Goal: Transaction & Acquisition: Purchase product/service

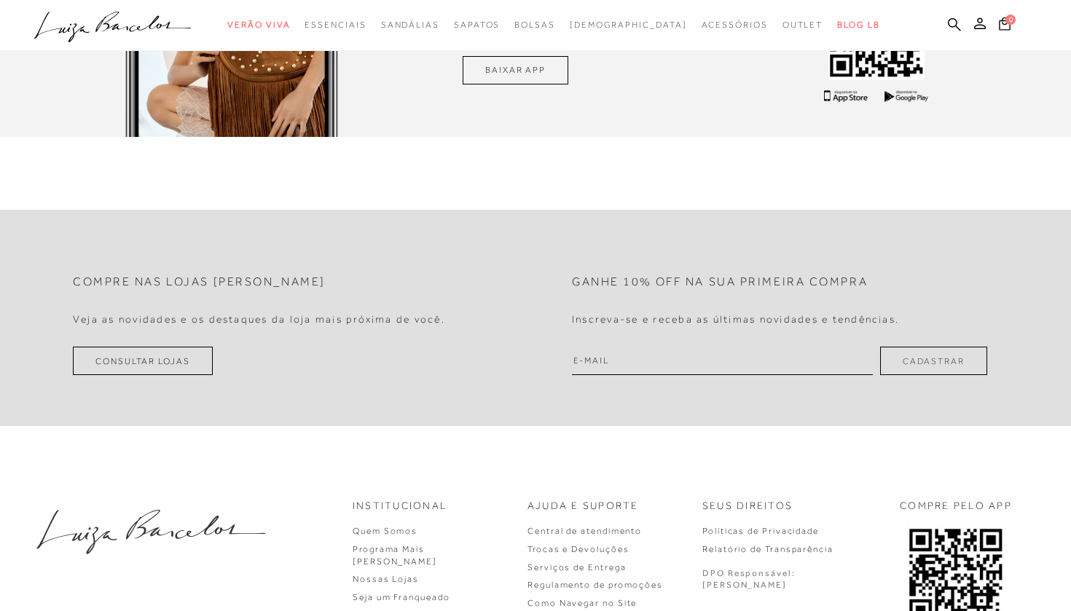
scroll to position [4114, 0]
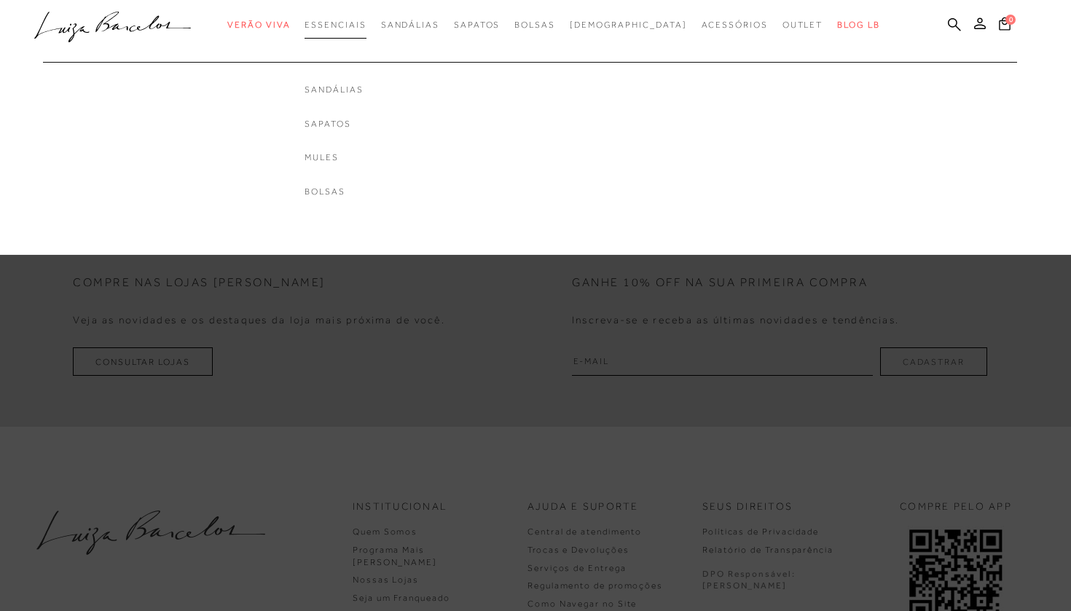
click at [350, 28] on span "Essenciais" at bounding box center [335, 25] width 61 height 10
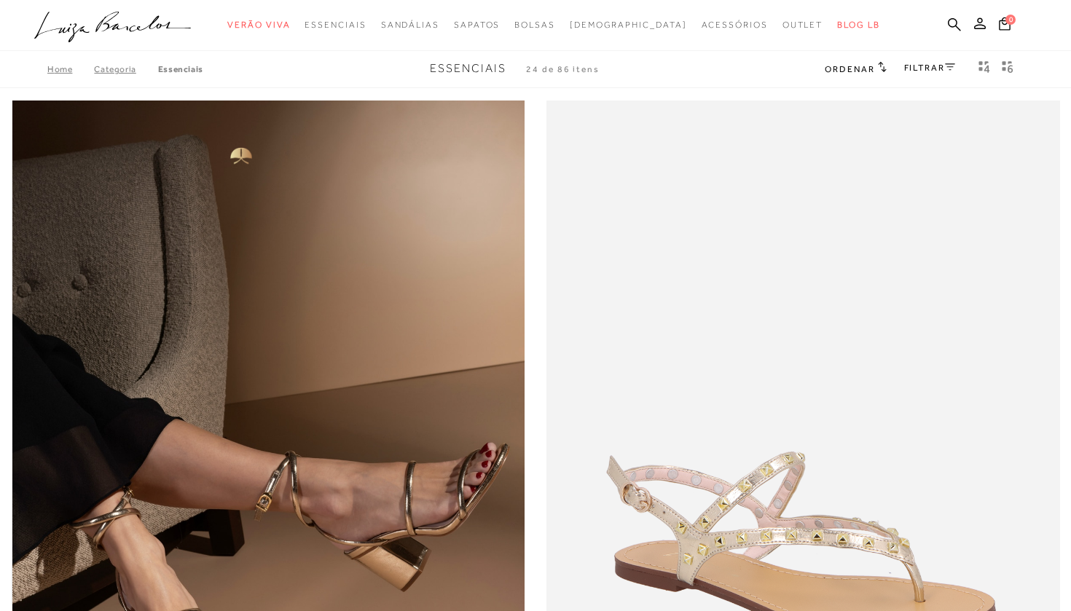
scroll to position [182, 0]
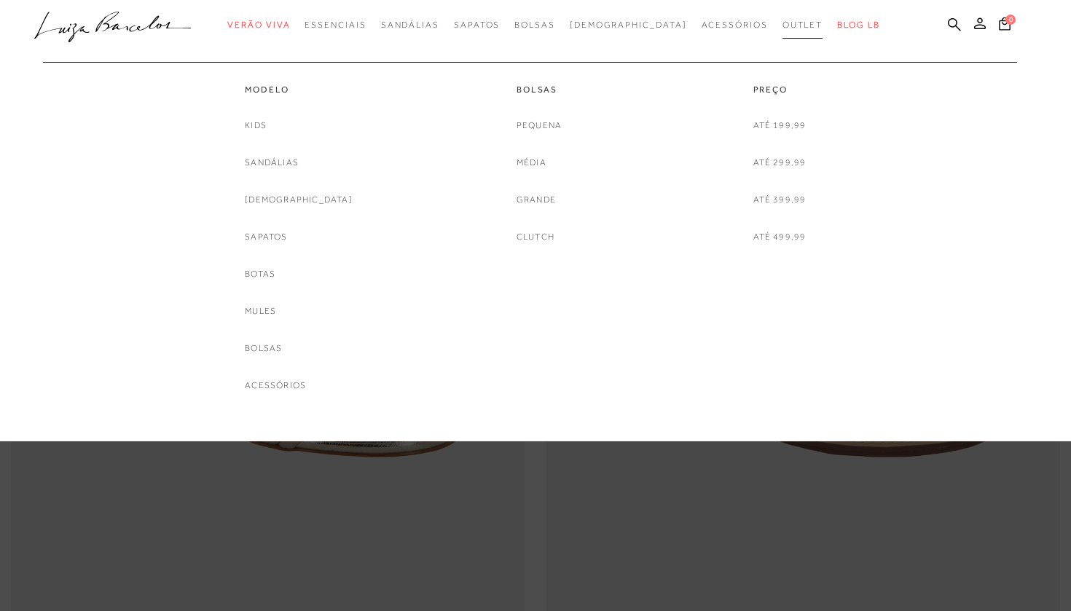
click at [783, 28] on span "Outlet" at bounding box center [803, 25] width 41 height 10
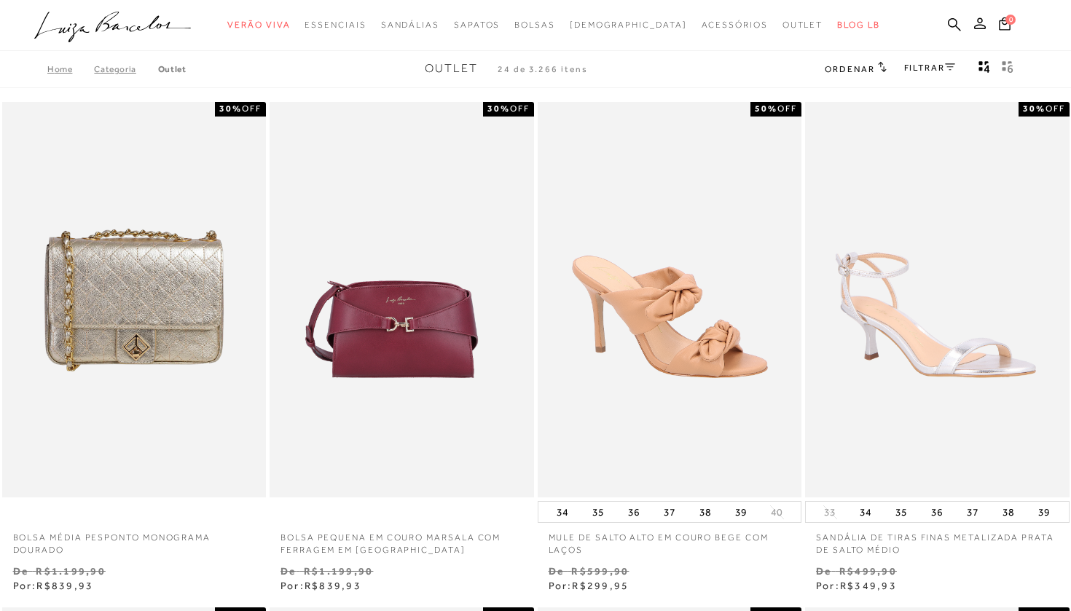
click at [928, 66] on link "FILTRAR" at bounding box center [929, 68] width 51 height 10
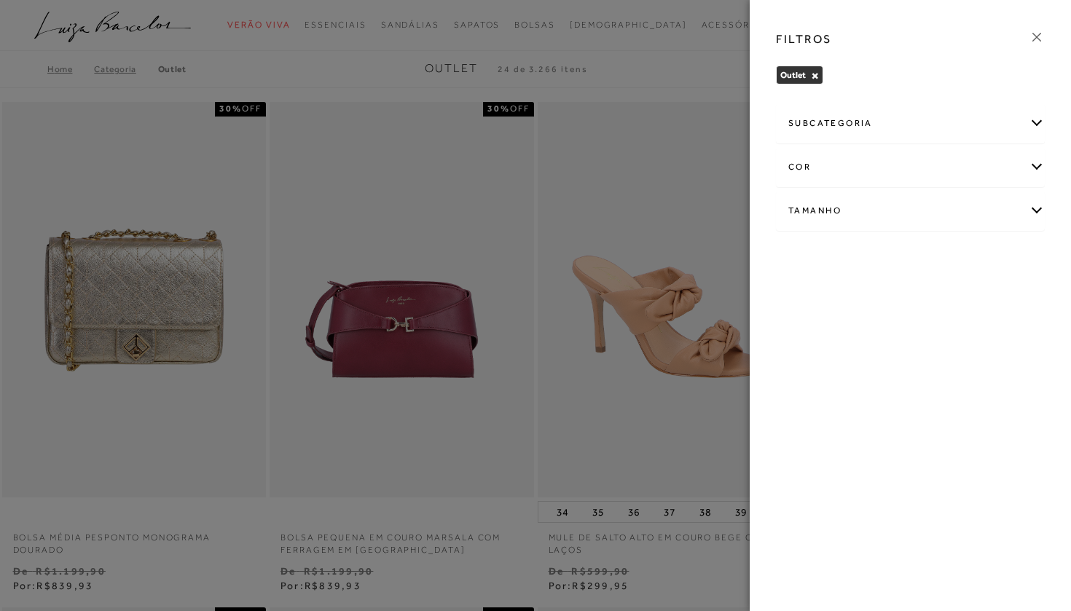
click at [860, 129] on div "subcategoria" at bounding box center [910, 123] width 267 height 39
click at [836, 219] on div "Tamanho" at bounding box center [910, 211] width 267 height 39
click at [940, 333] on span "37" at bounding box center [935, 334] width 21 height 11
click at [936, 333] on input "37" at bounding box center [929, 337] width 15 height 15
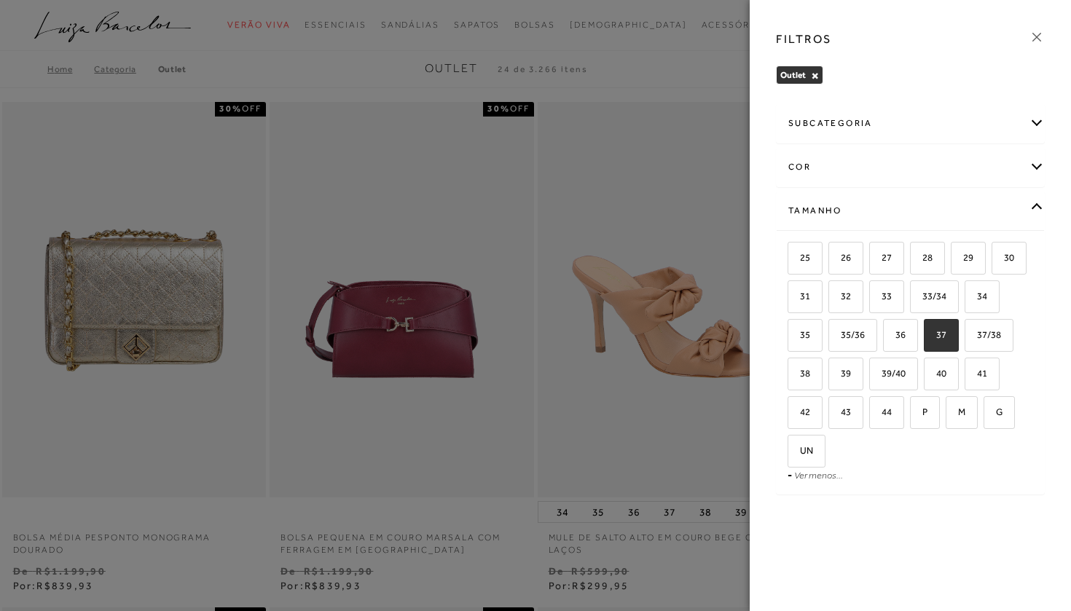
checkbox input "true"
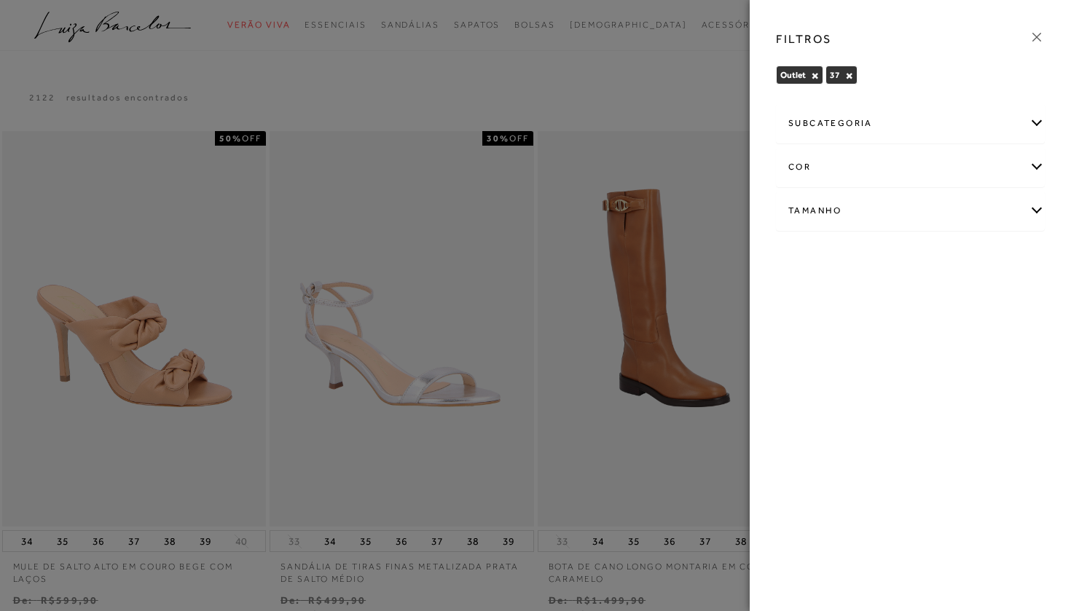
click at [1037, 36] on icon at bounding box center [1037, 37] width 16 height 16
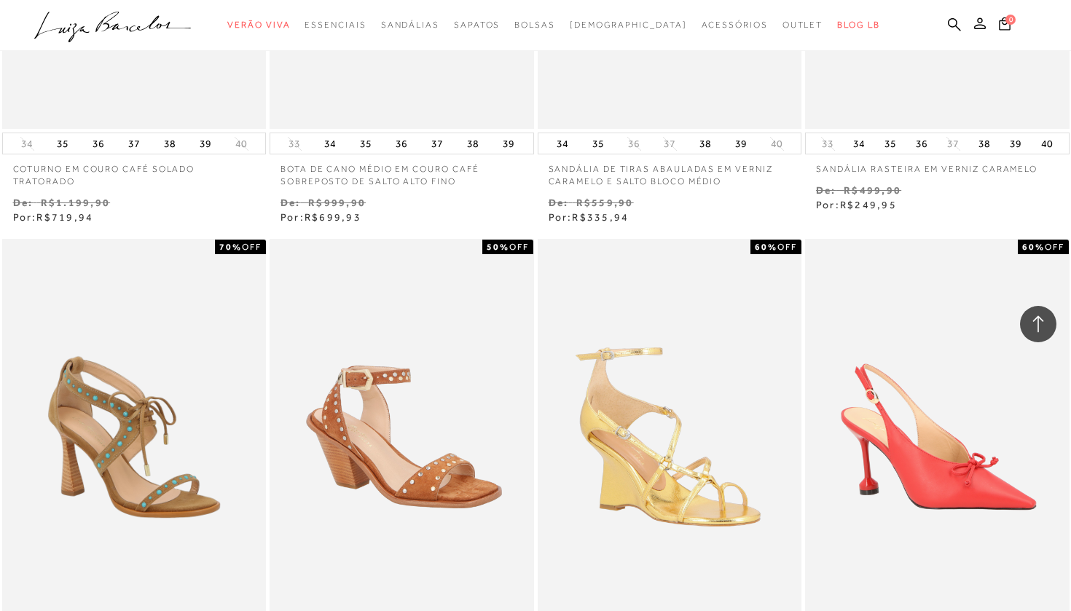
scroll to position [1185, 0]
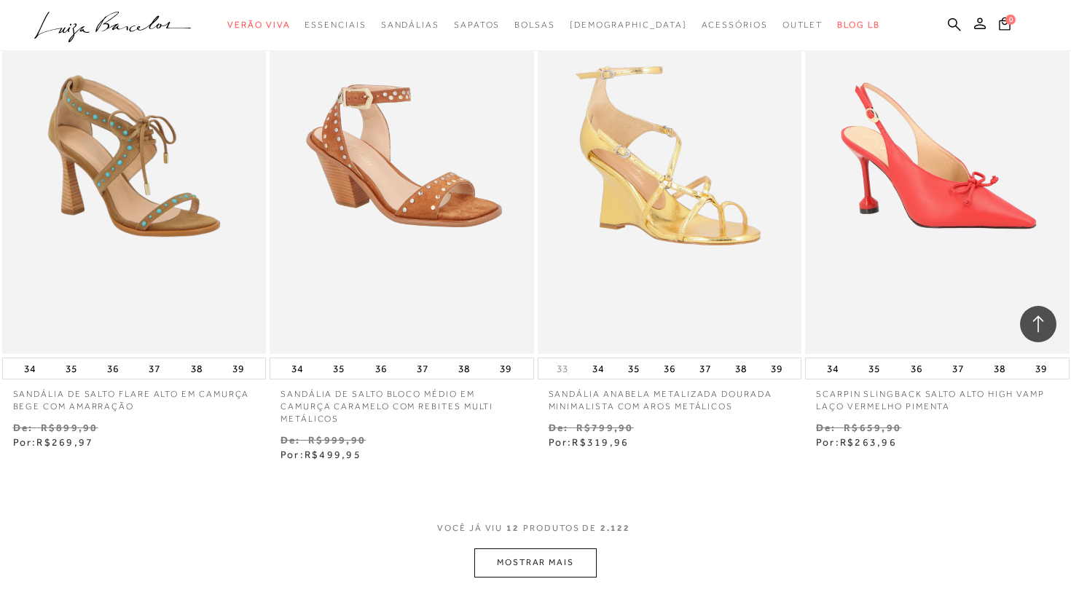
click at [552, 565] on button "MOSTRAR MAIS" at bounding box center [535, 563] width 122 height 28
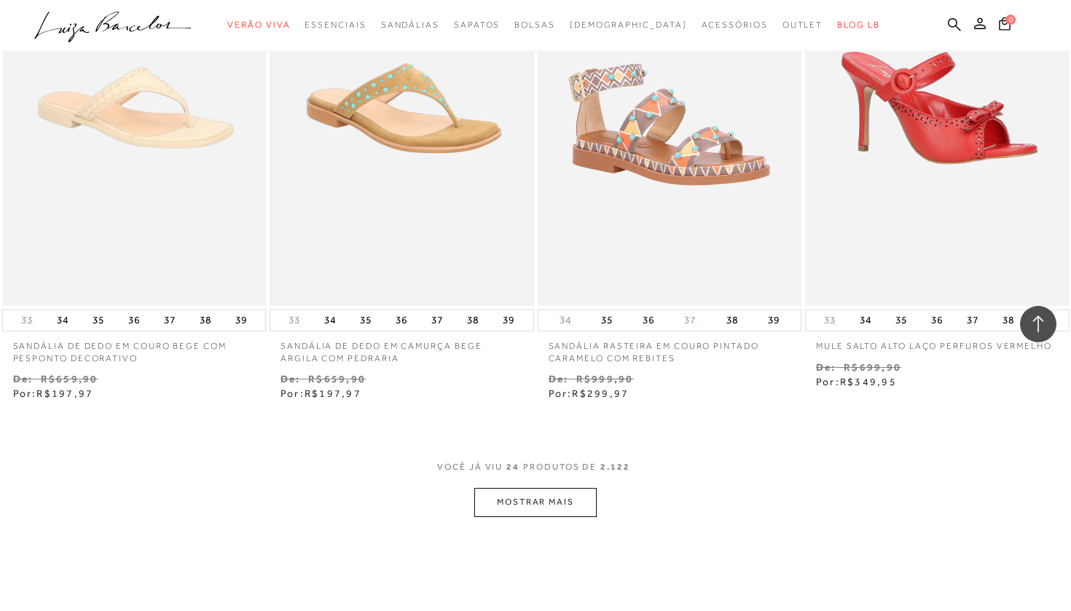
scroll to position [2767, 0]
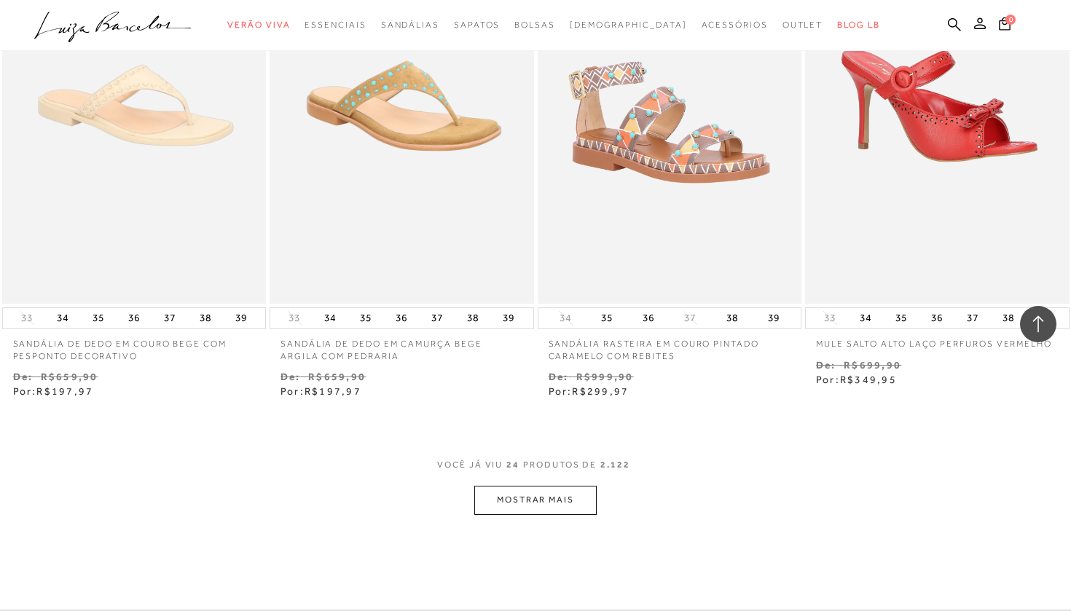
click at [504, 488] on button "MOSTRAR MAIS" at bounding box center [535, 500] width 122 height 28
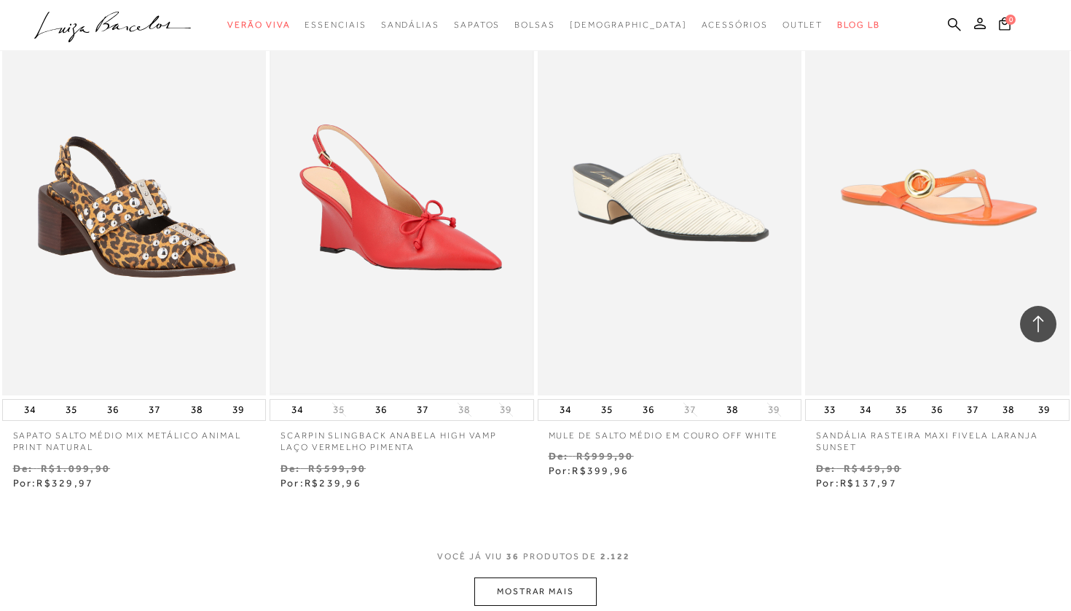
scroll to position [4350, 0]
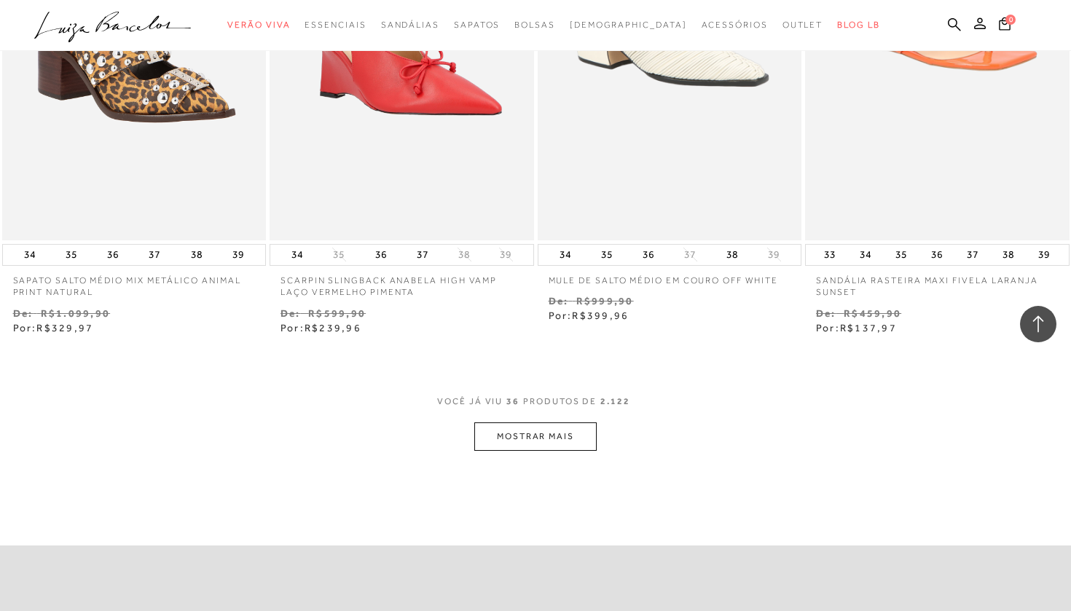
click at [565, 433] on button "MOSTRAR MAIS" at bounding box center [535, 437] width 122 height 28
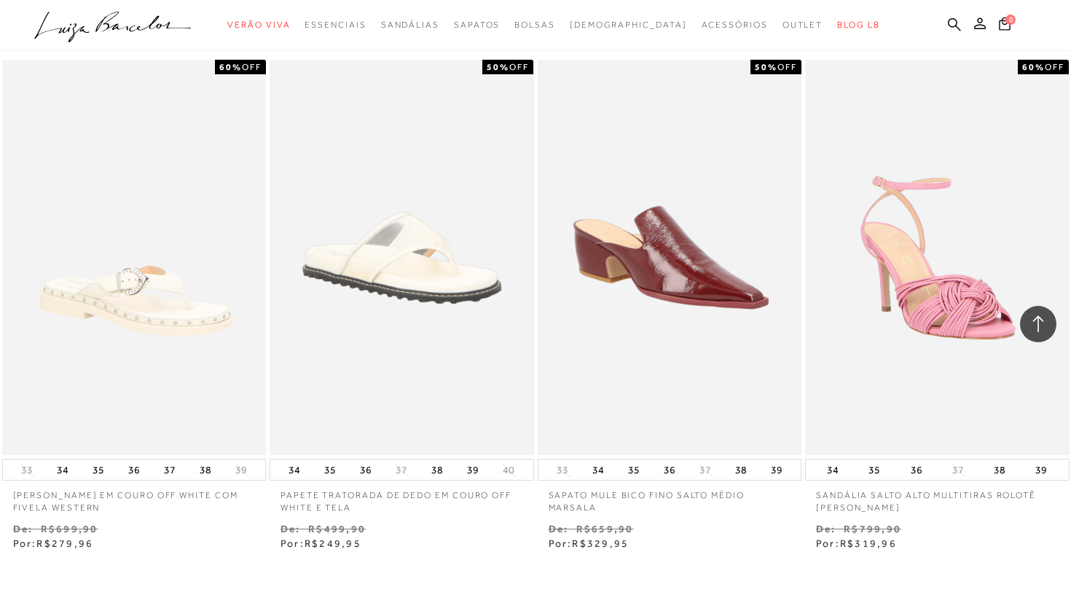
scroll to position [5745, 0]
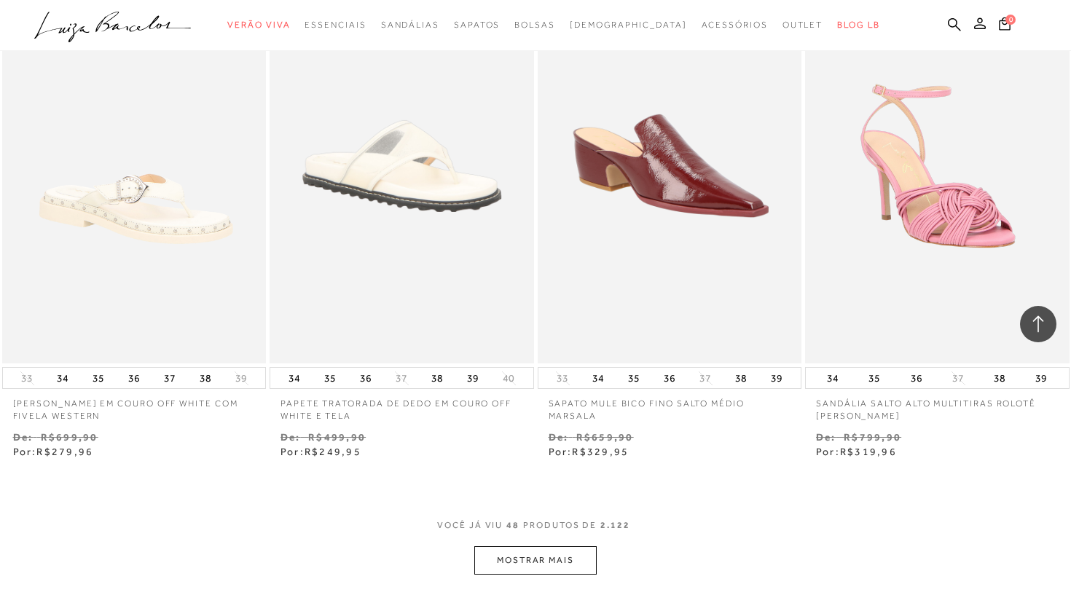
click at [541, 546] on button "MOSTRAR MAIS" at bounding box center [535, 560] width 122 height 28
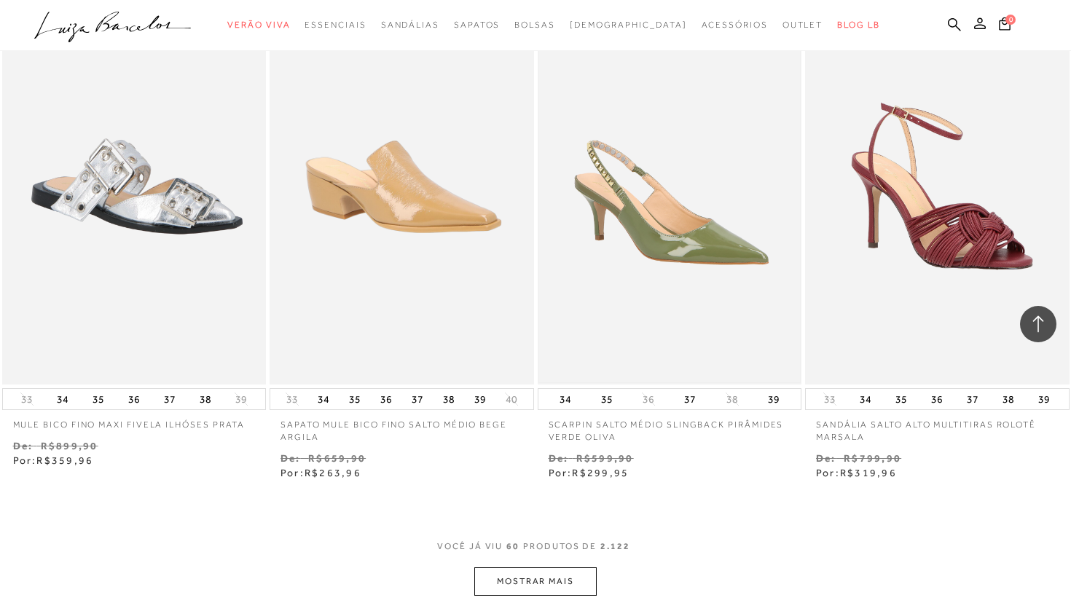
scroll to position [7366, 0]
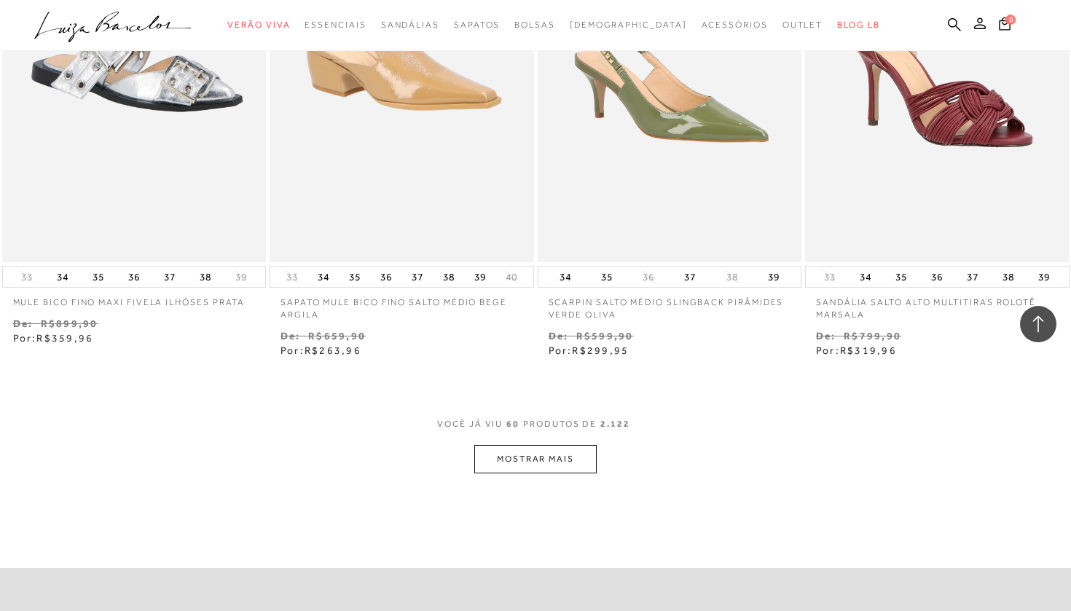
click at [541, 447] on button "MOSTRAR MAIS" at bounding box center [535, 459] width 122 height 28
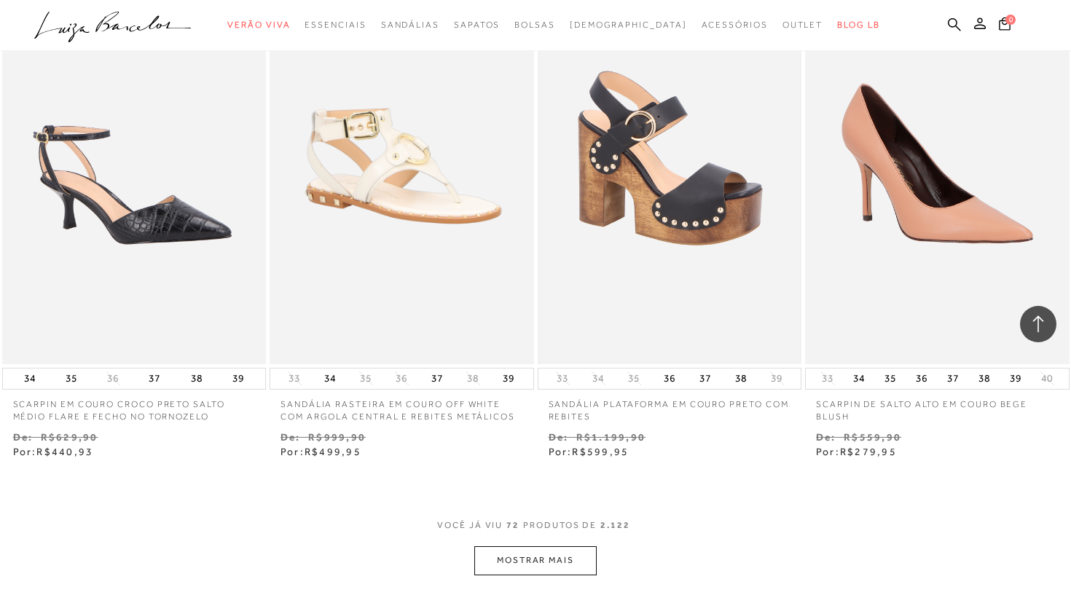
scroll to position [8959, 0]
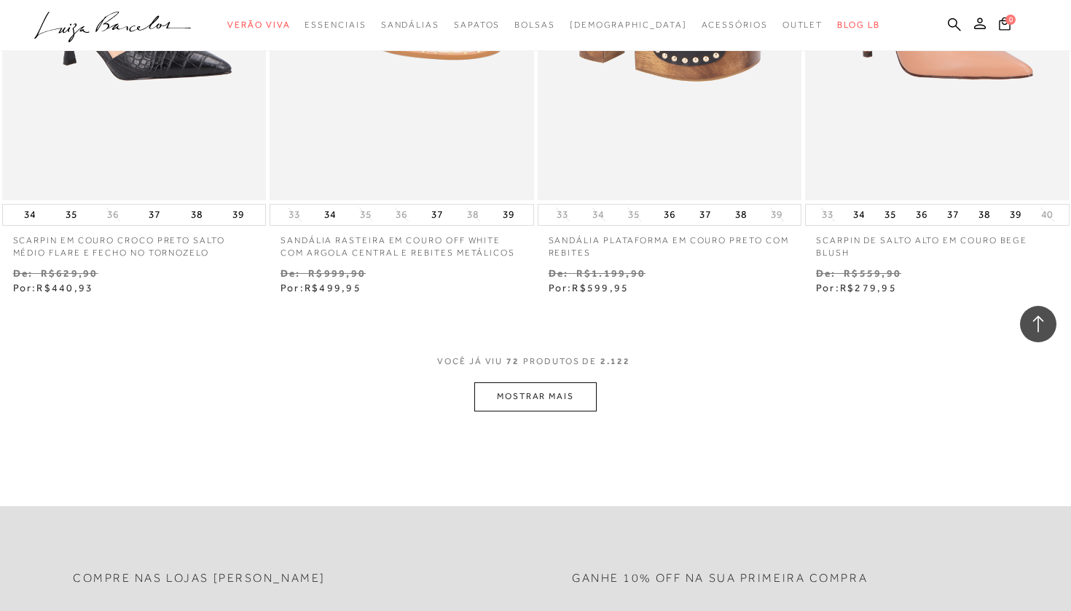
click at [554, 383] on button "MOSTRAR MAIS" at bounding box center [535, 397] width 122 height 28
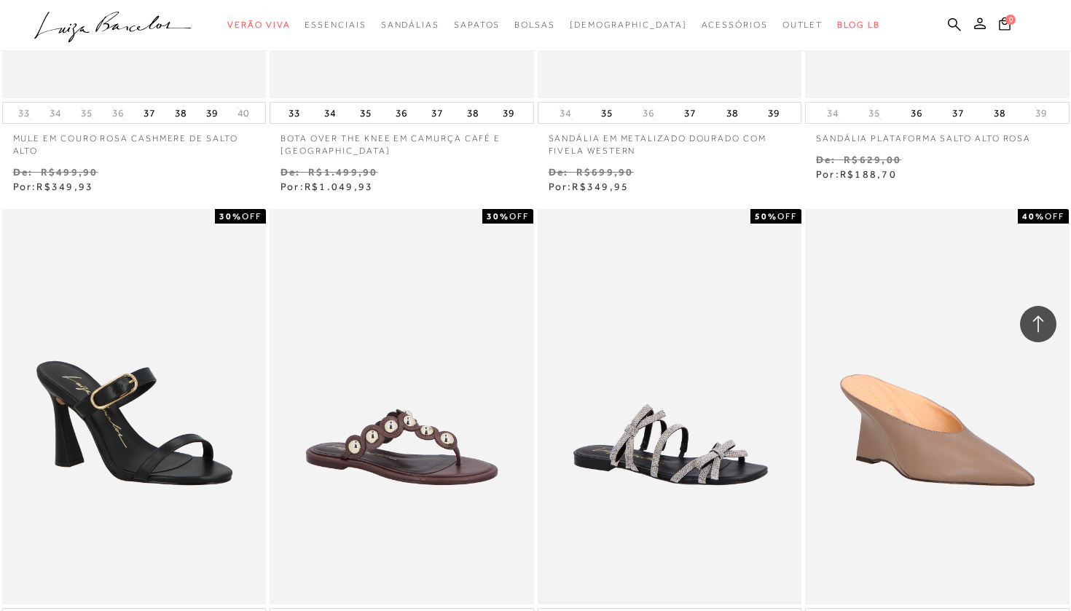
scroll to position [10337, 0]
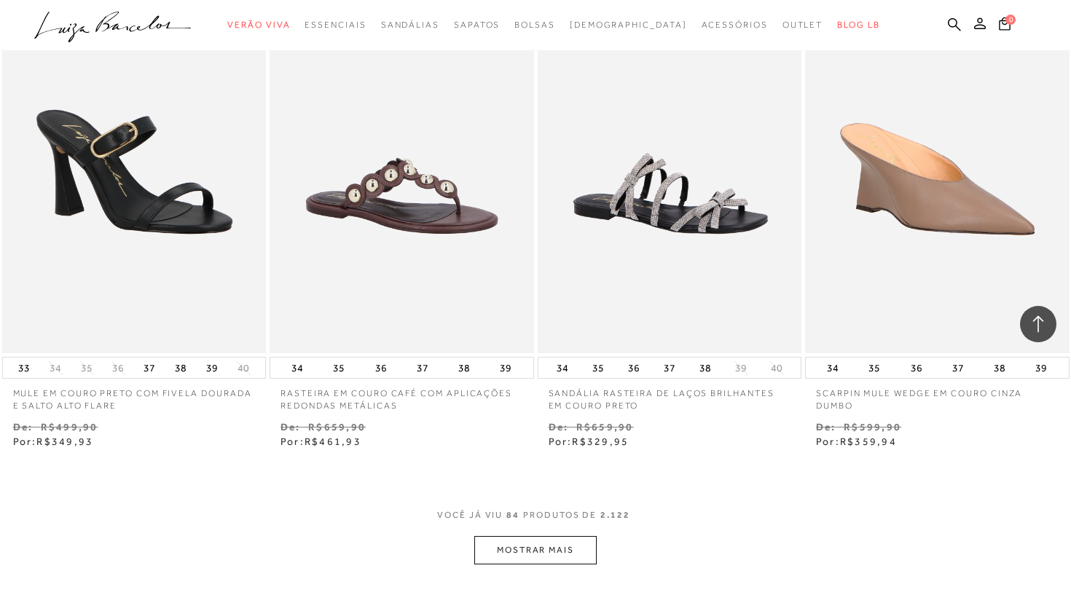
click at [552, 536] on button "MOSTRAR MAIS" at bounding box center [535, 550] width 122 height 28
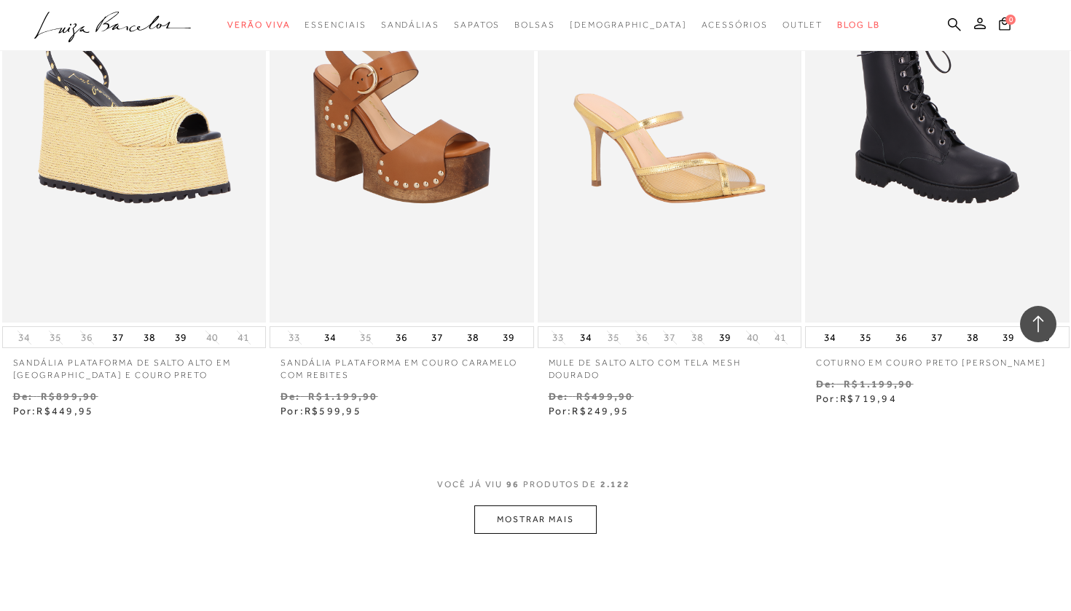
scroll to position [11972, 0]
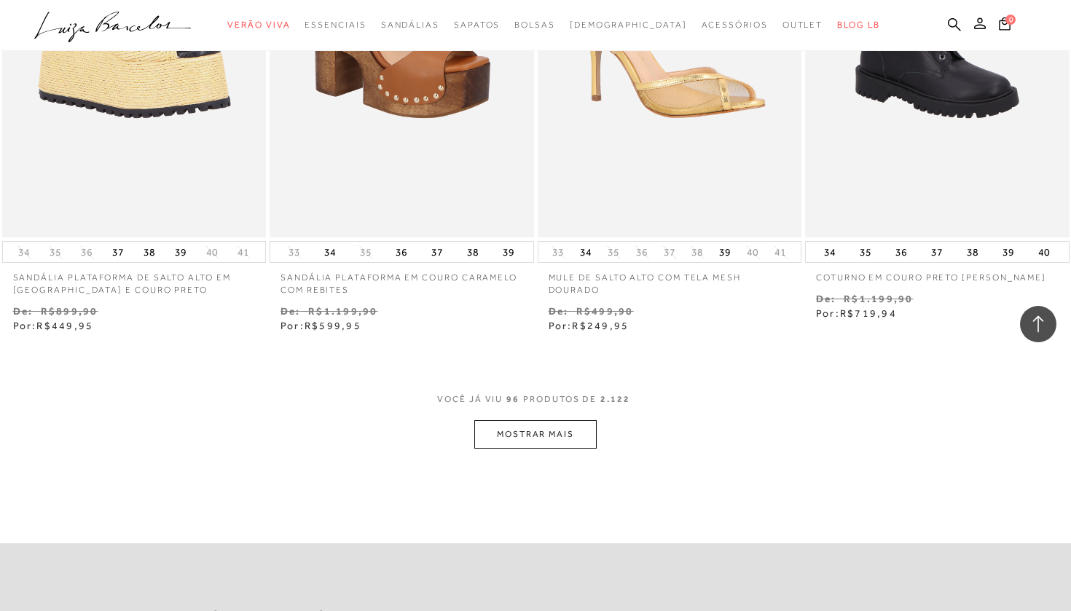
click at [557, 420] on button "MOSTRAR MAIS" at bounding box center [535, 434] width 122 height 28
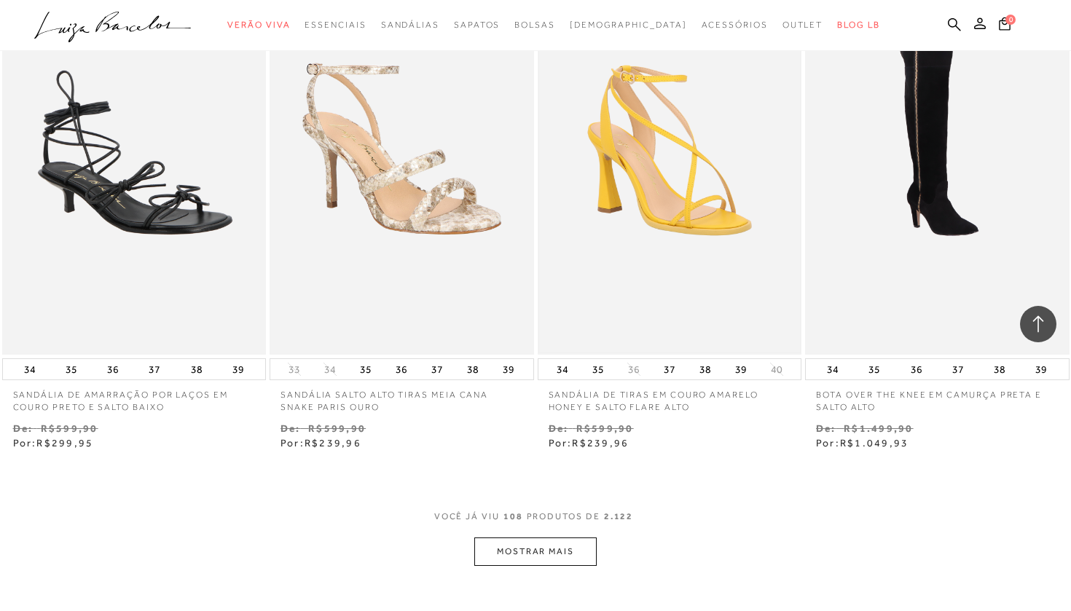
scroll to position [13518, 0]
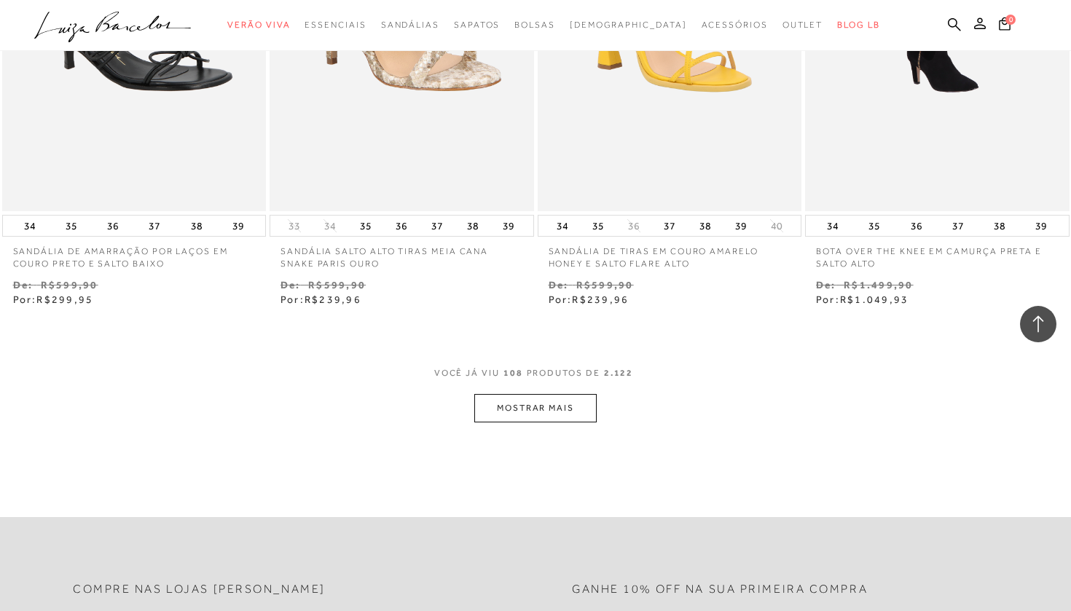
click at [569, 394] on button "MOSTRAR MAIS" at bounding box center [535, 408] width 122 height 28
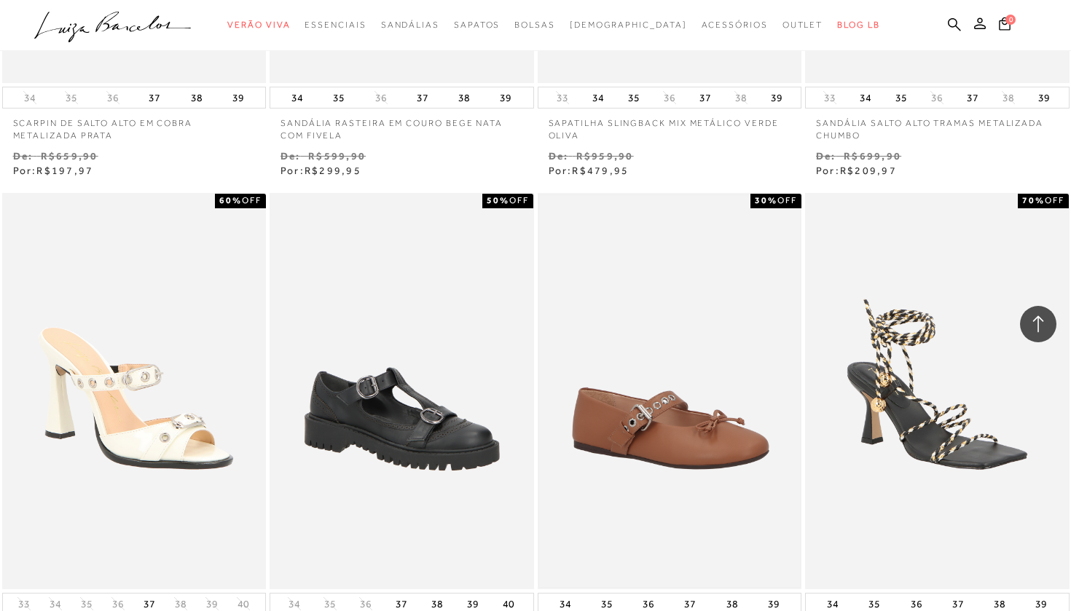
scroll to position [14803, 0]
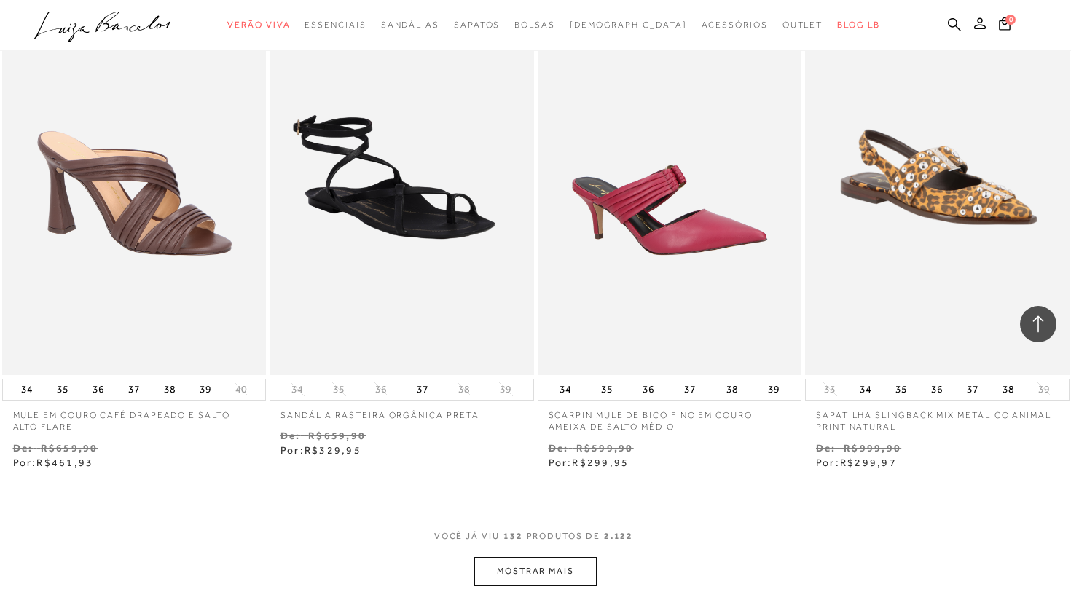
scroll to position [16530, 0]
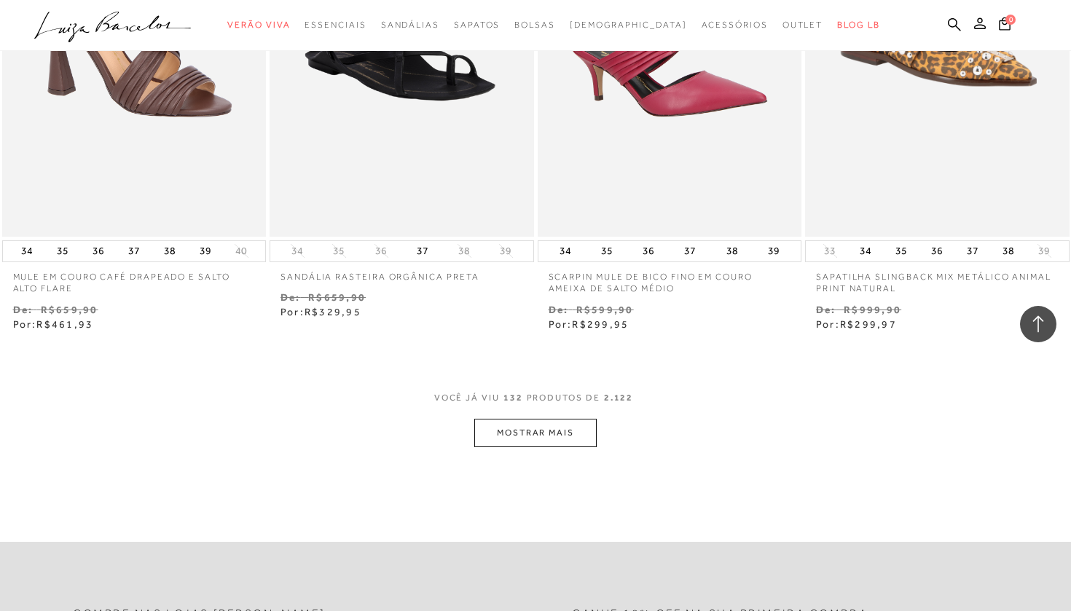
click at [555, 419] on button "MOSTRAR MAIS" at bounding box center [535, 433] width 122 height 28
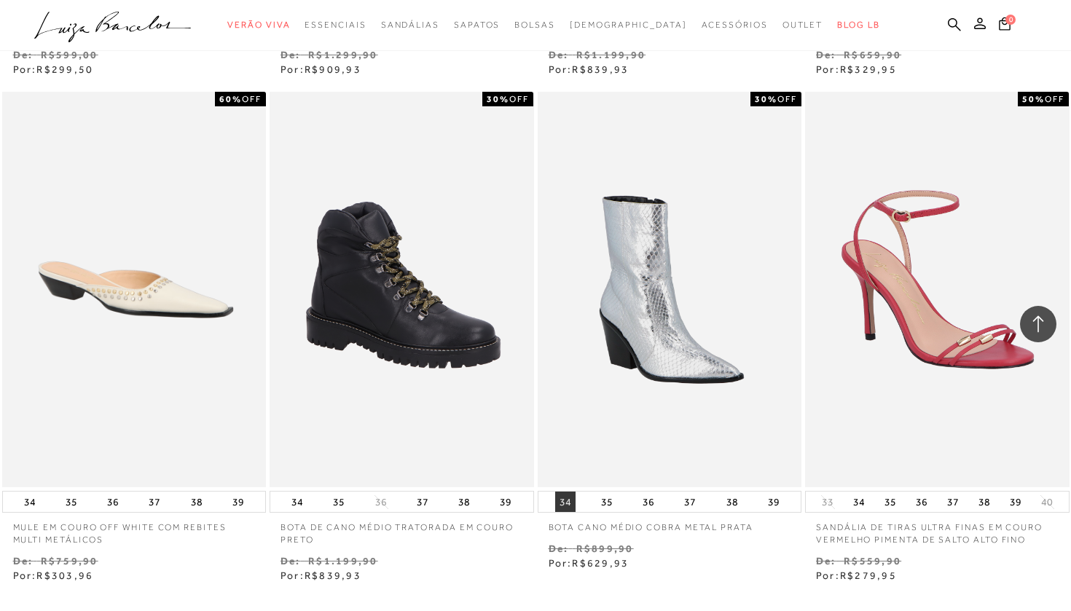
scroll to position [17923, 0]
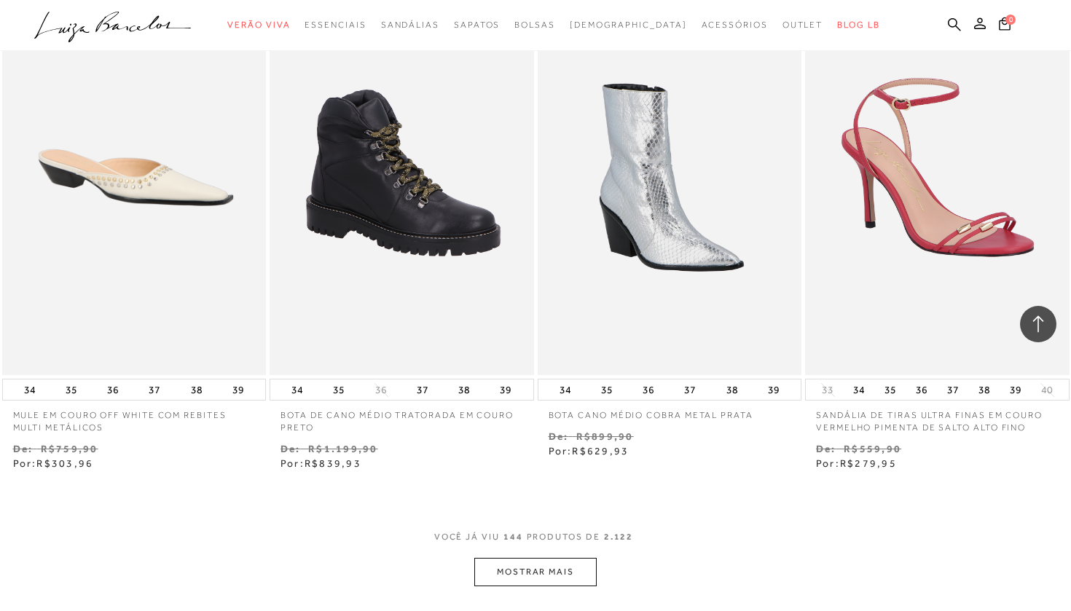
click at [548, 558] on button "MOSTRAR MAIS" at bounding box center [535, 572] width 122 height 28
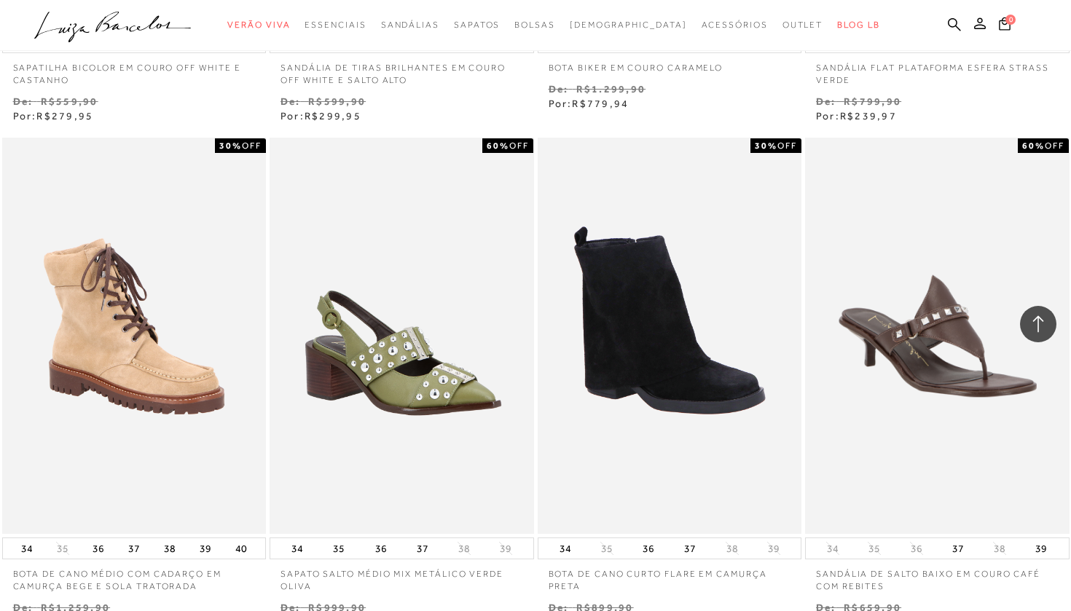
scroll to position [19498, 0]
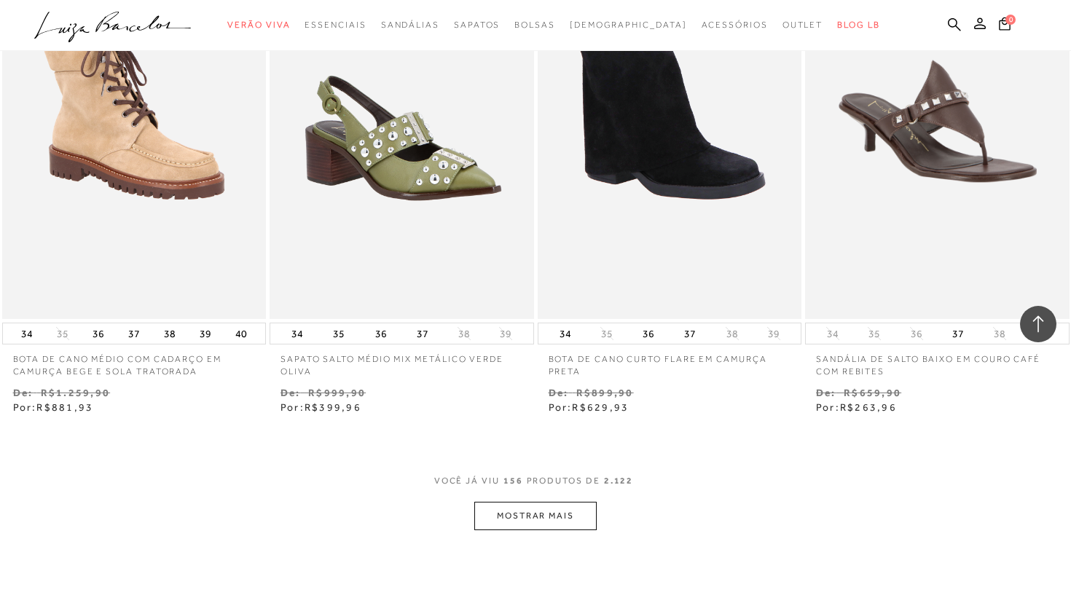
click at [555, 502] on button "MOSTRAR MAIS" at bounding box center [535, 516] width 122 height 28
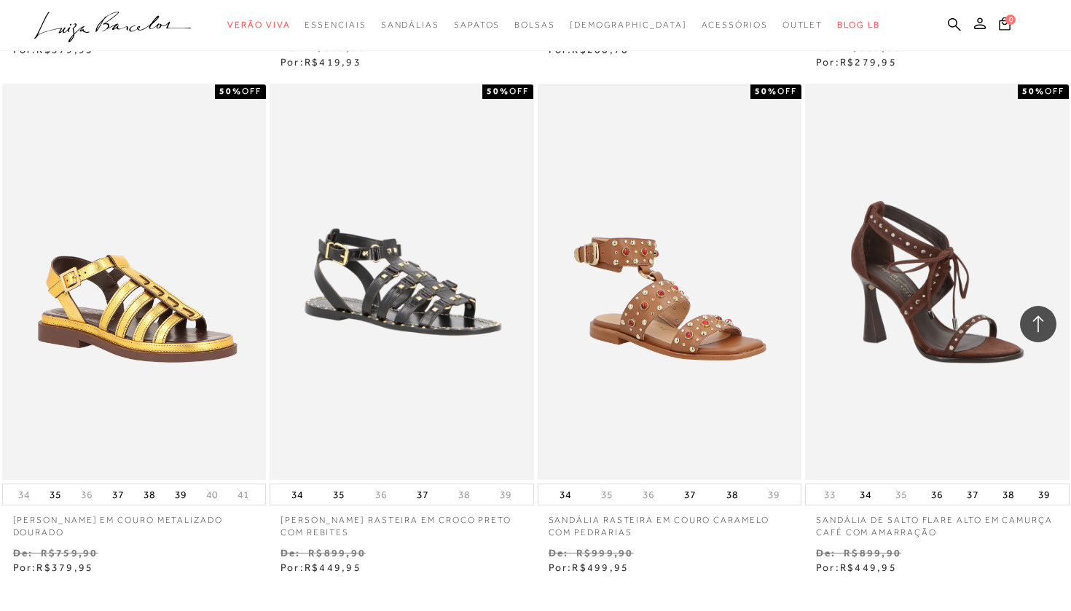
scroll to position [20880, 0]
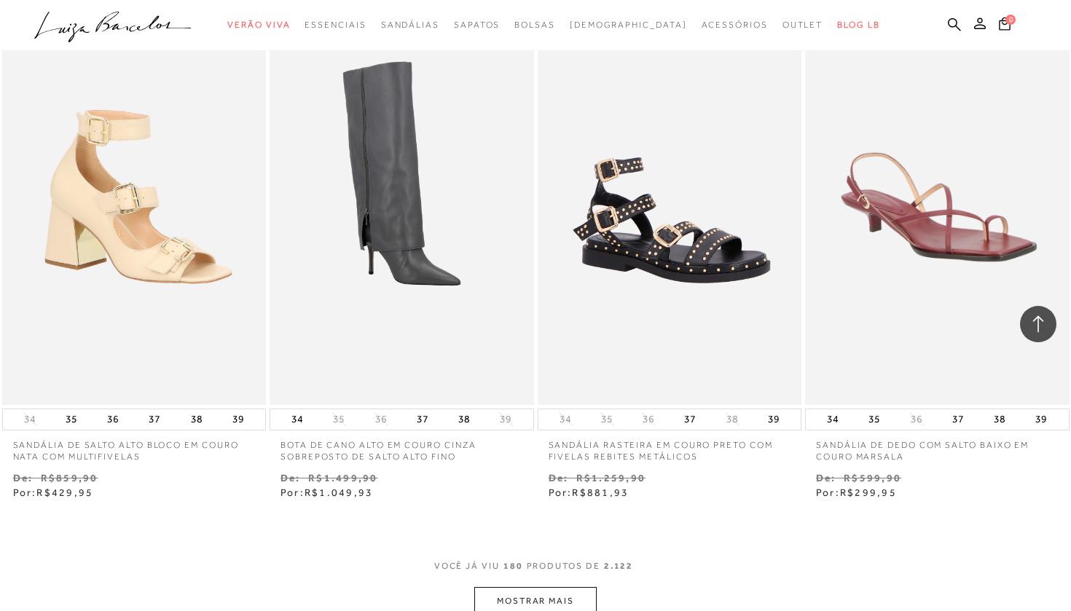
scroll to position [22560, 0]
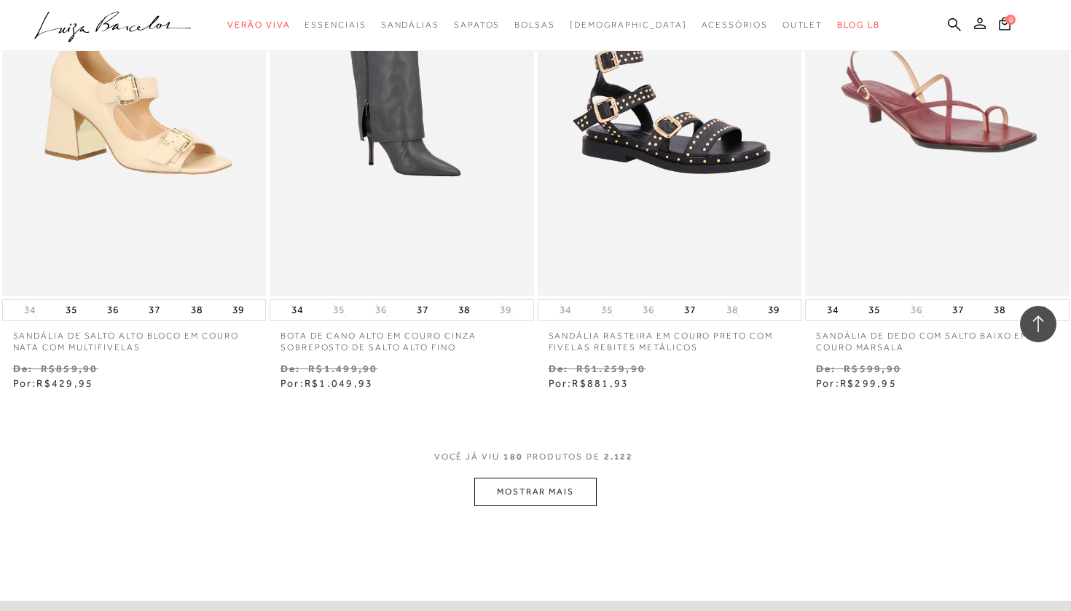
click at [563, 478] on button "MOSTRAR MAIS" at bounding box center [535, 492] width 122 height 28
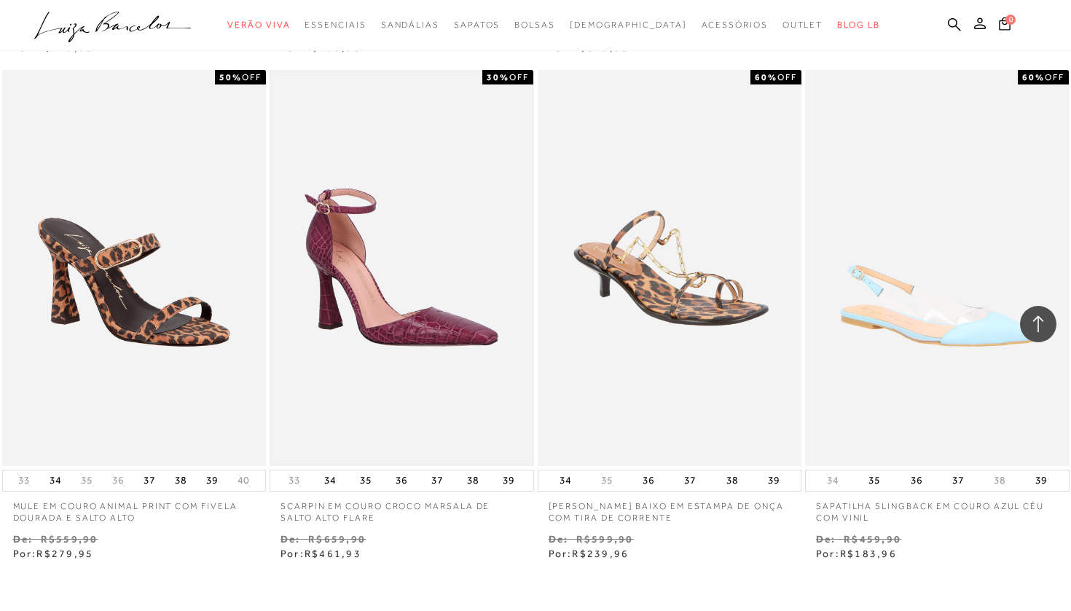
scroll to position [23914, 0]
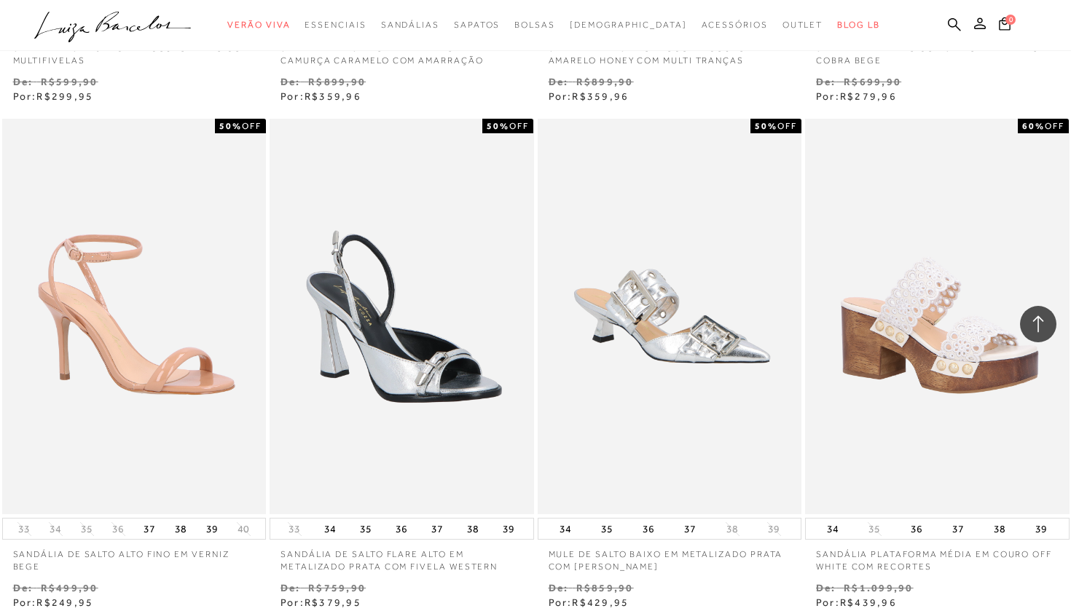
scroll to position [25426, 0]
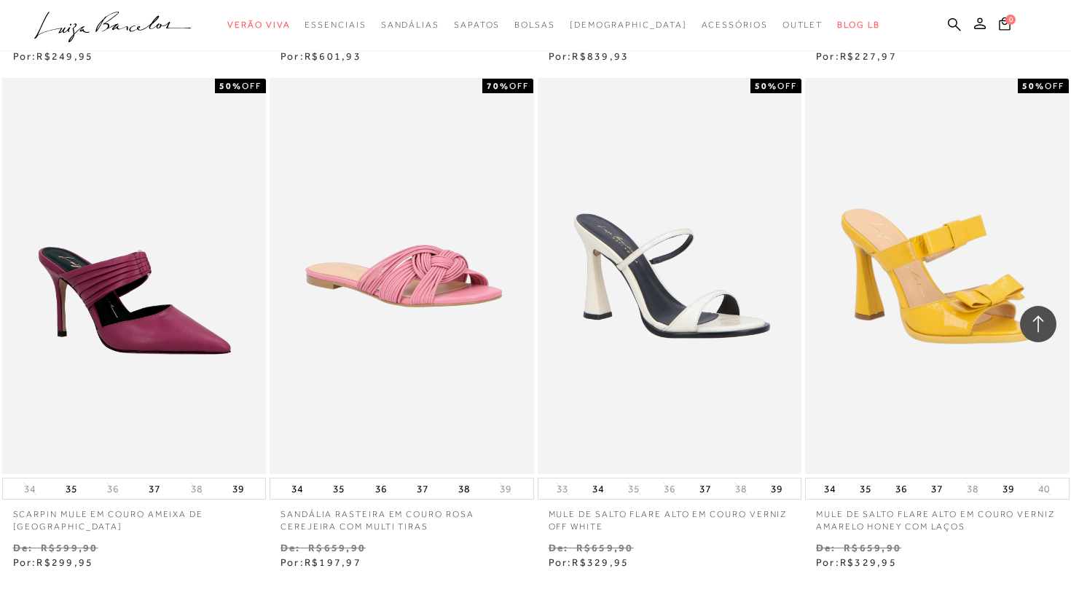
scroll to position [27002, 0]
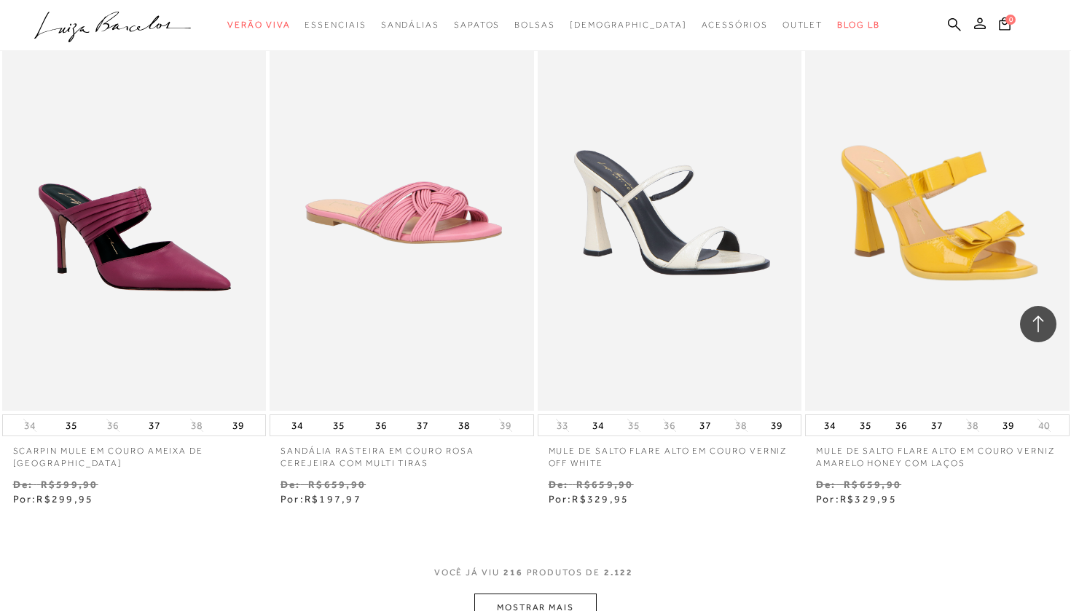
click at [548, 567] on div "VOCê JÁ VIU 216 PRODUTOS DE 2.122" at bounding box center [535, 580] width 203 height 27
click at [548, 594] on button "MOSTRAR MAIS" at bounding box center [535, 608] width 122 height 28
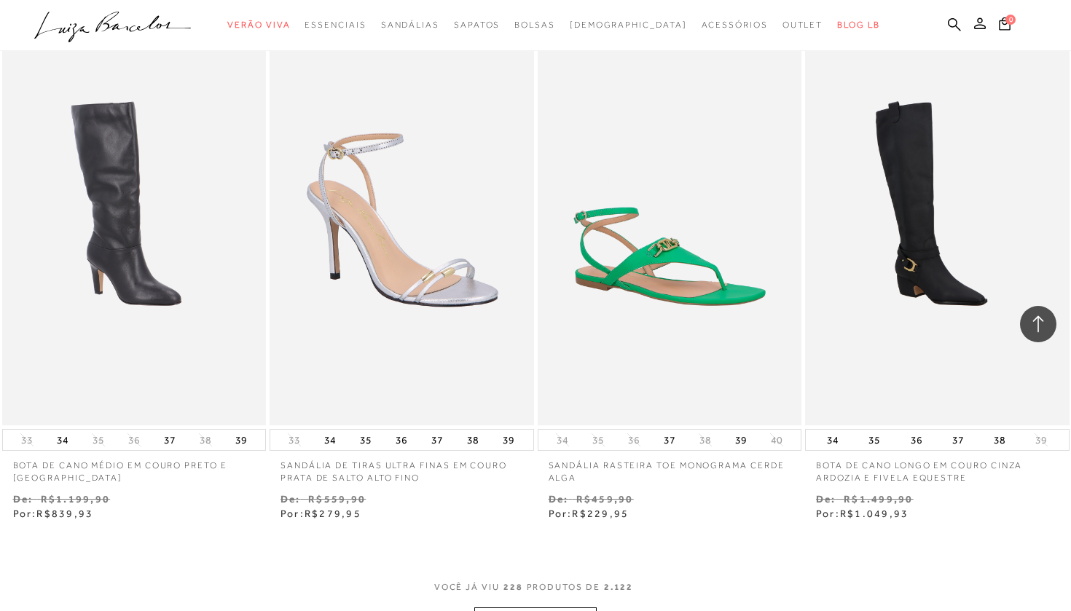
scroll to position [28507, 0]
click at [549, 607] on button "MOSTRAR MAIS" at bounding box center [535, 621] width 122 height 28
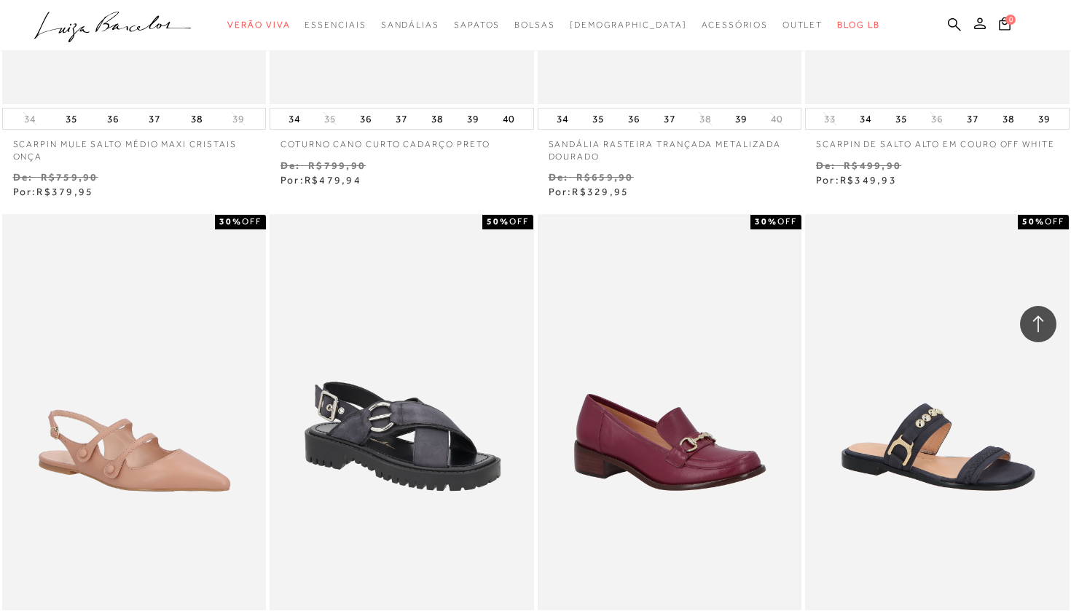
scroll to position [29985, 0]
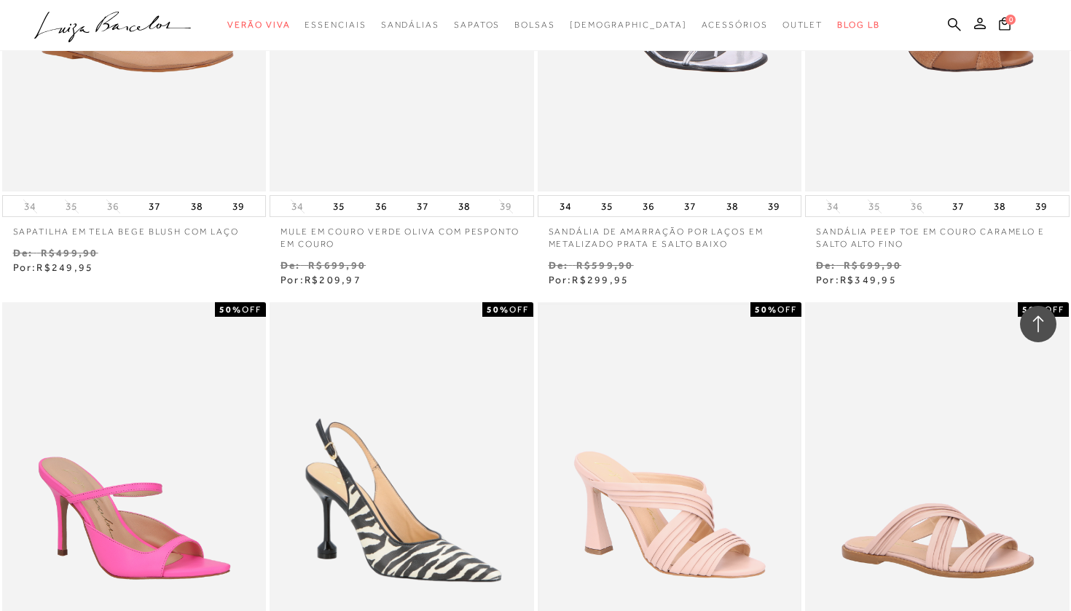
scroll to position [31652, 0]
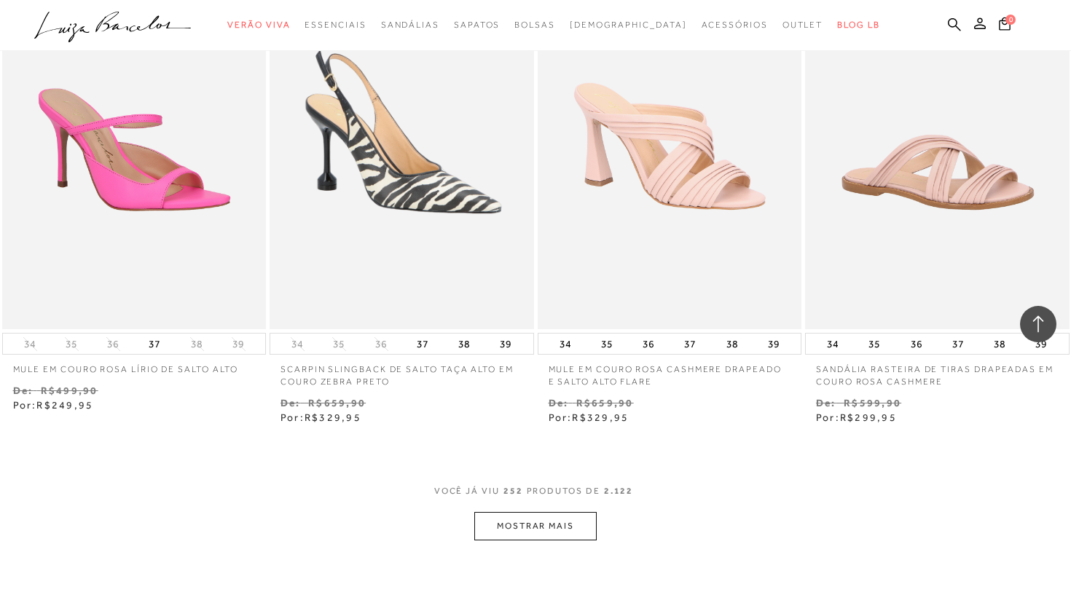
click at [553, 512] on button "MOSTRAR MAIS" at bounding box center [535, 526] width 122 height 28
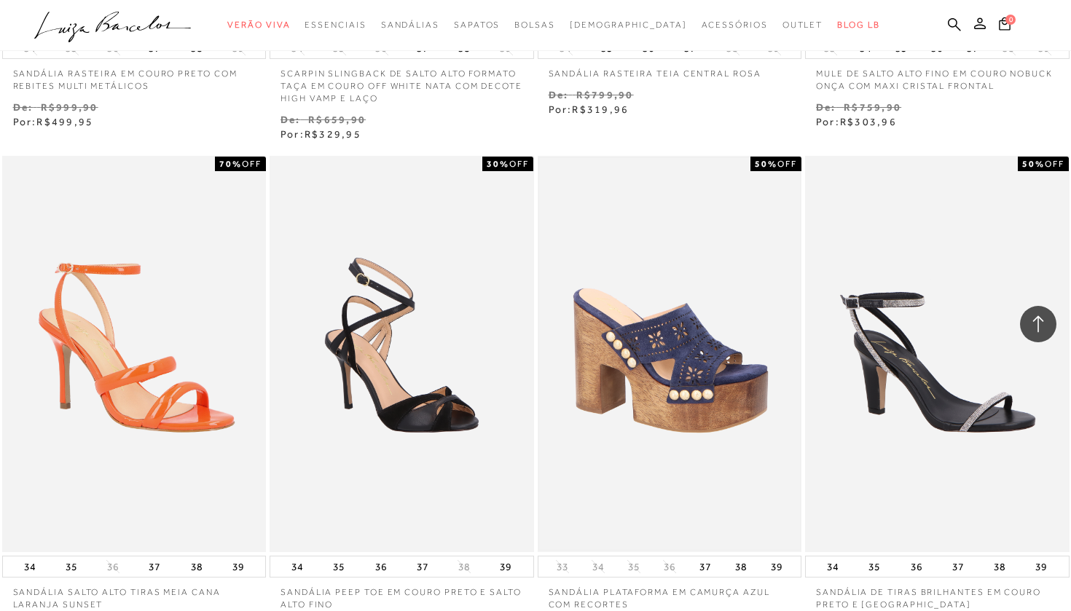
scroll to position [33172, 0]
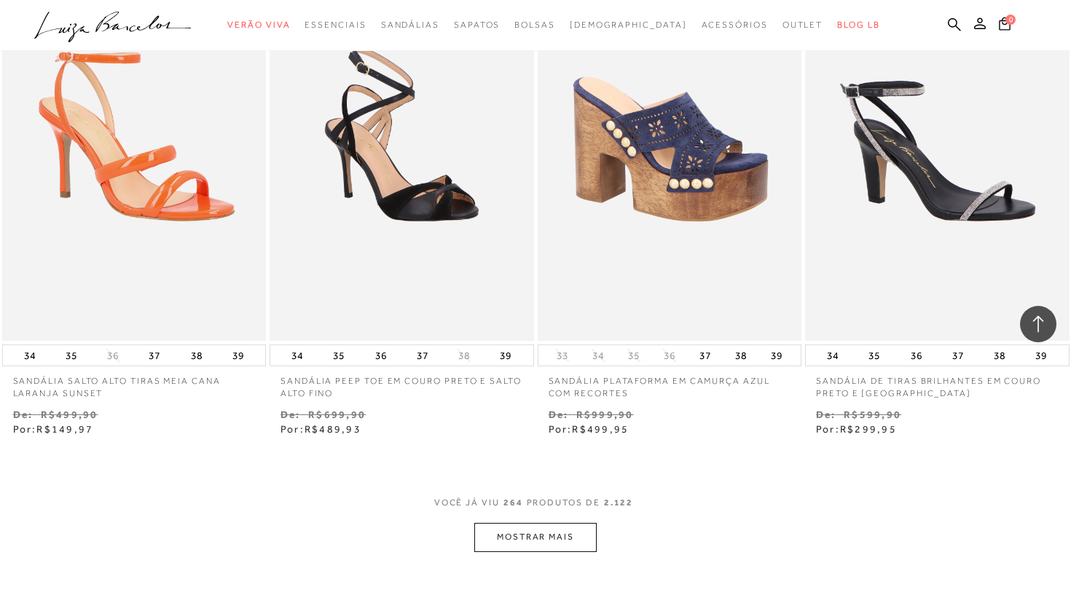
click at [553, 523] on button "MOSTRAR MAIS" at bounding box center [535, 537] width 122 height 28
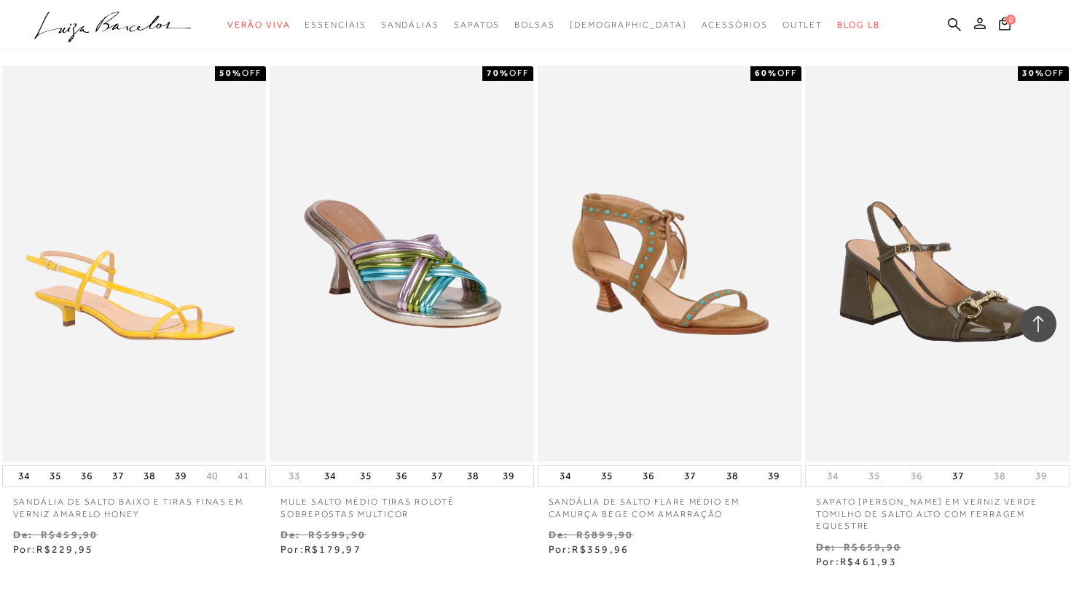
scroll to position [34584, 0]
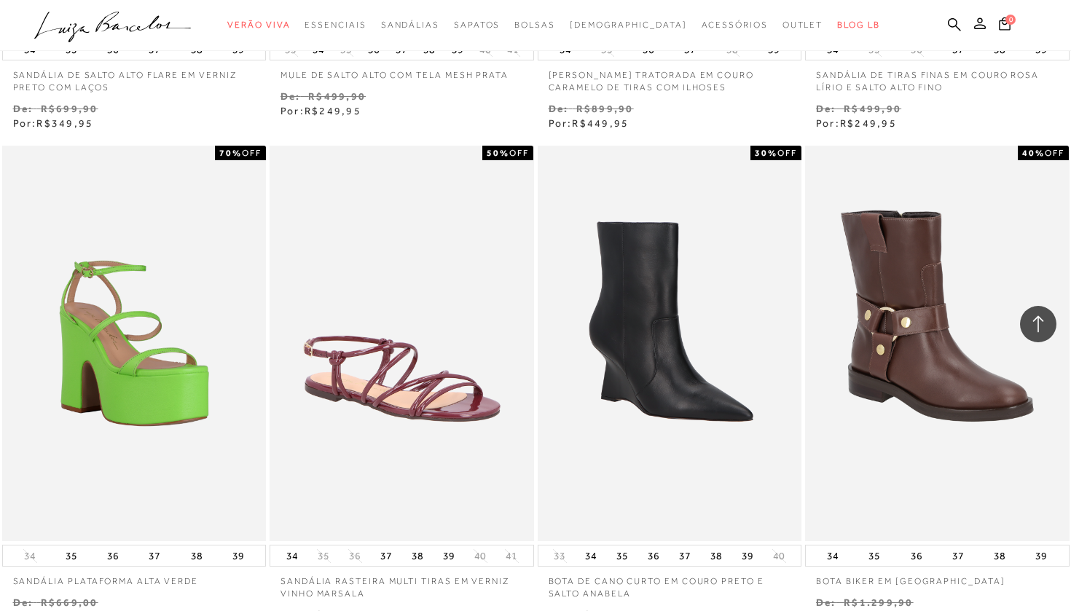
scroll to position [36029, 0]
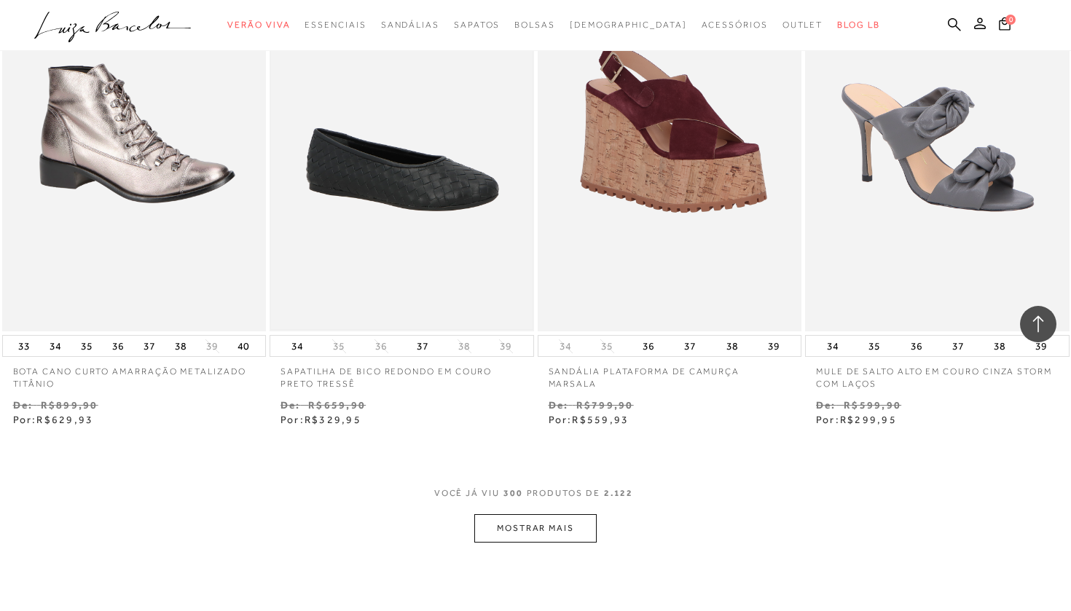
scroll to position [37782, 0]
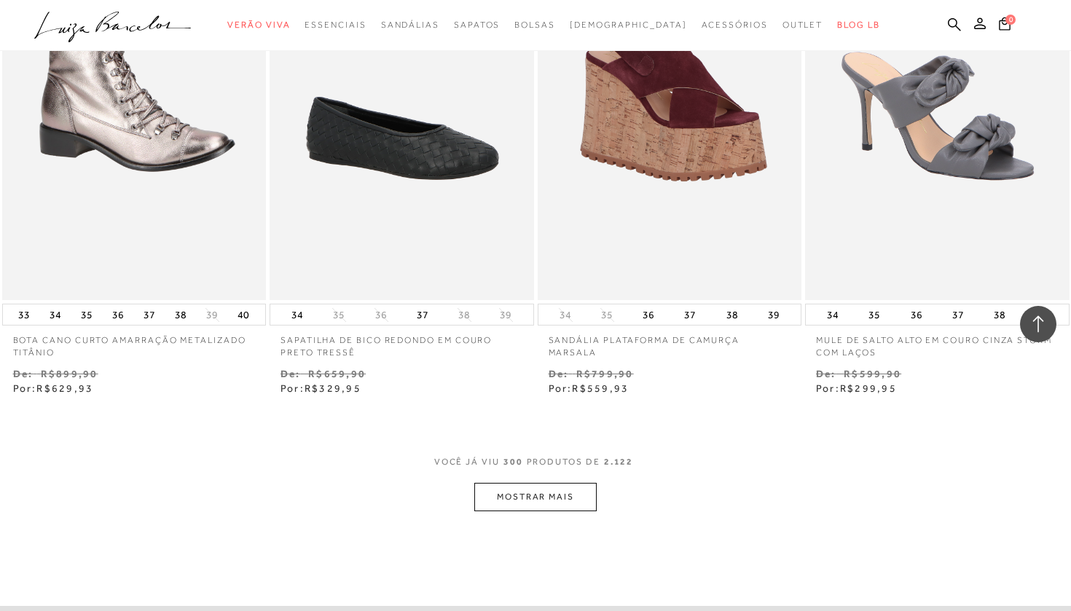
click at [558, 483] on button "MOSTRAR MAIS" at bounding box center [535, 497] width 122 height 28
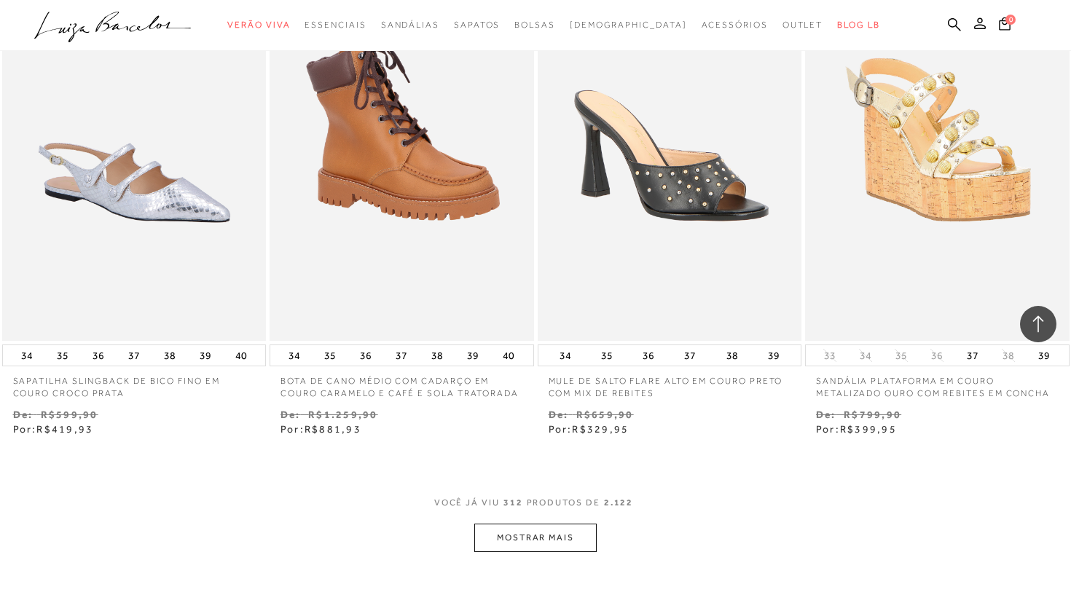
scroll to position [39257, 0]
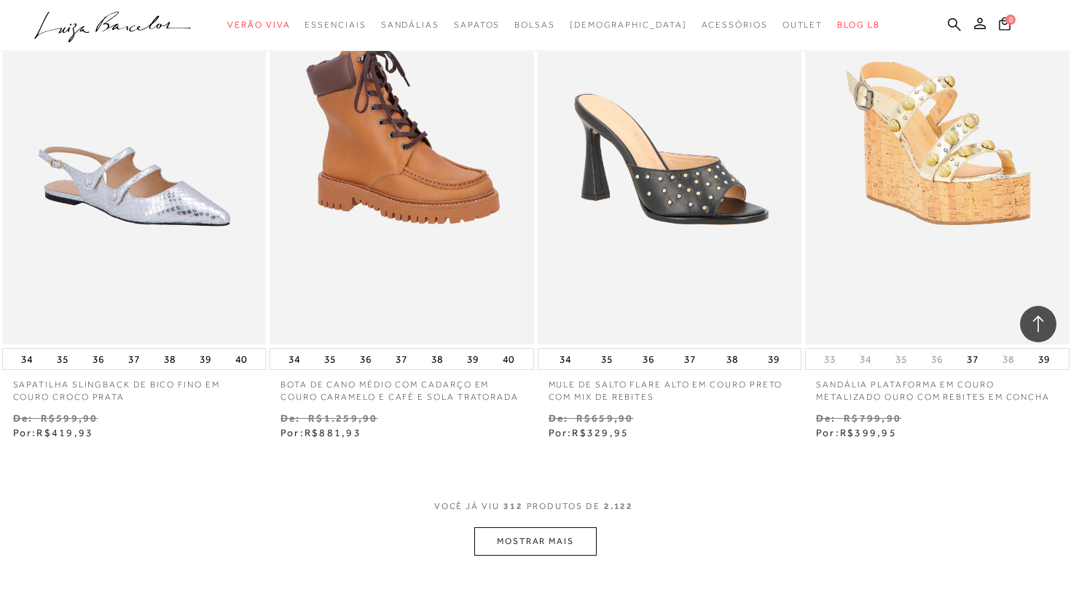
click at [564, 528] on button "MOSTRAR MAIS" at bounding box center [535, 542] width 122 height 28
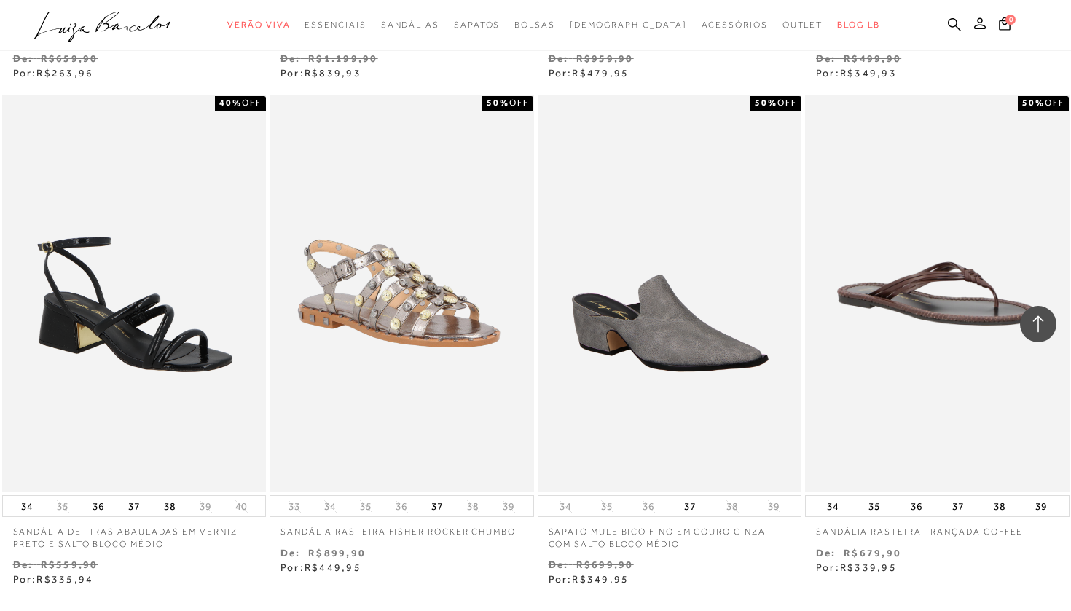
scroll to position [40650, 0]
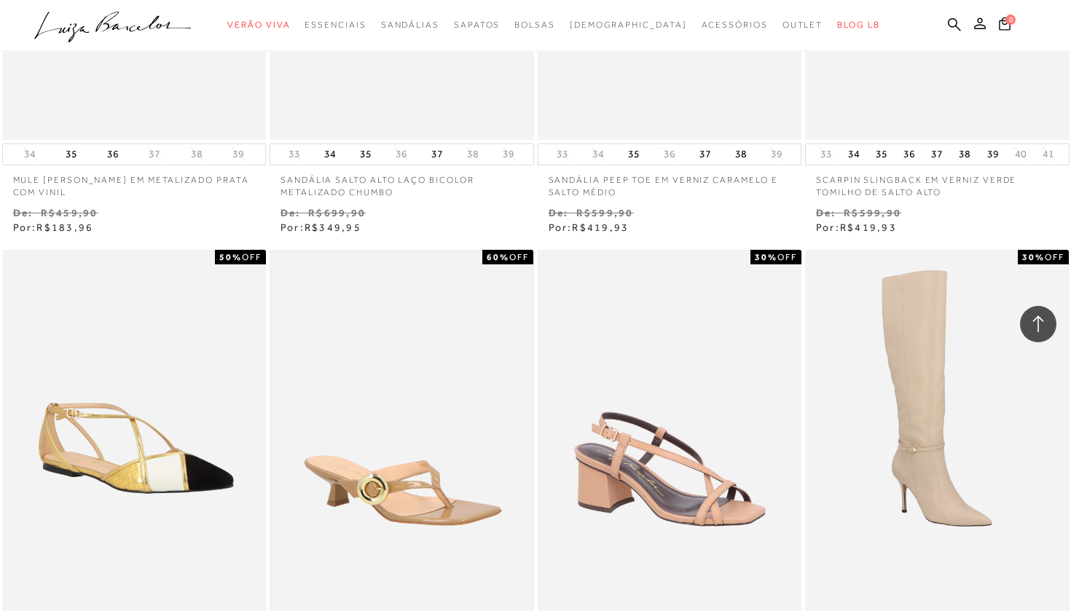
scroll to position [42223, 0]
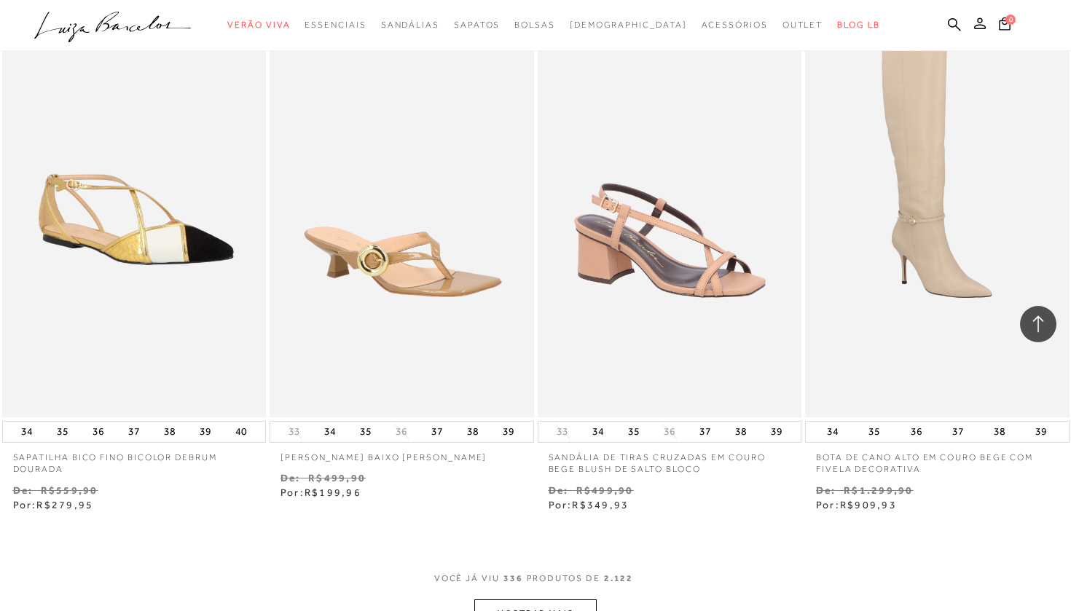
click at [531, 600] on button "MOSTRAR MAIS" at bounding box center [535, 614] width 122 height 28
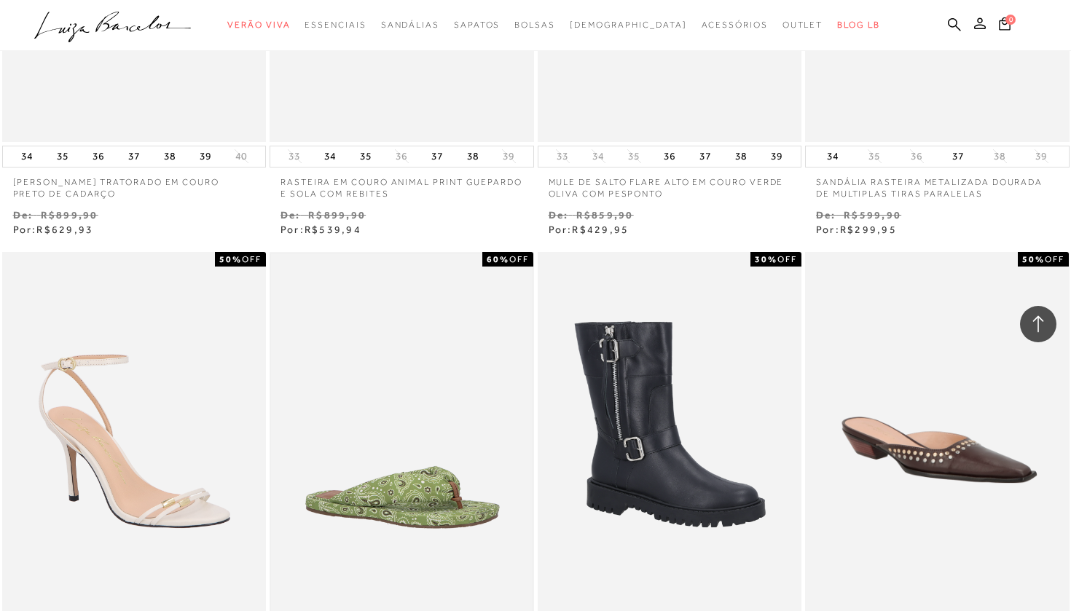
scroll to position [43794, 0]
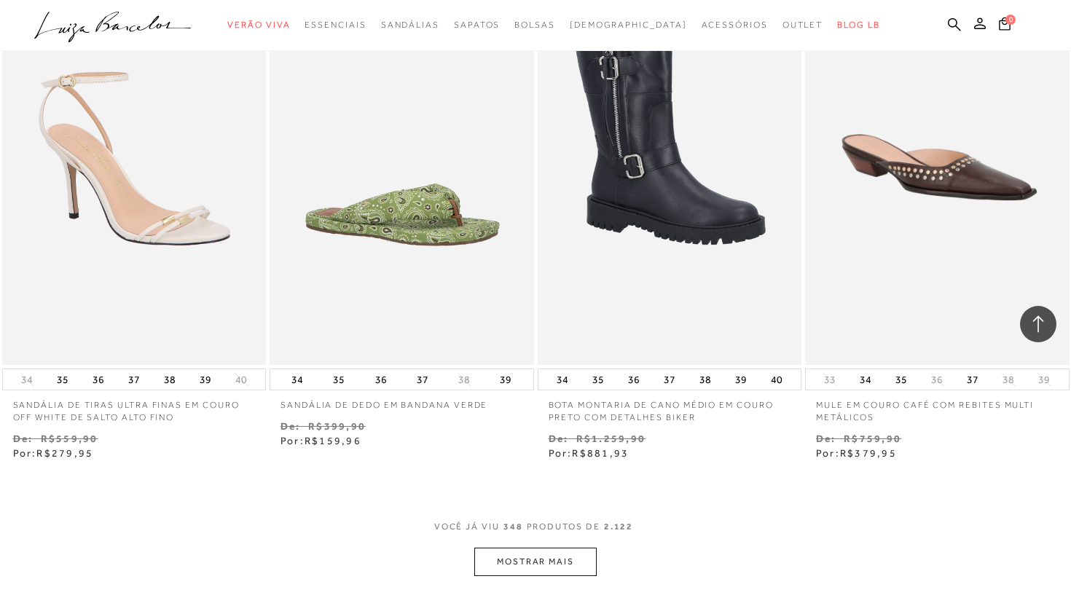
click at [548, 548] on button "MOSTRAR MAIS" at bounding box center [535, 562] width 122 height 28
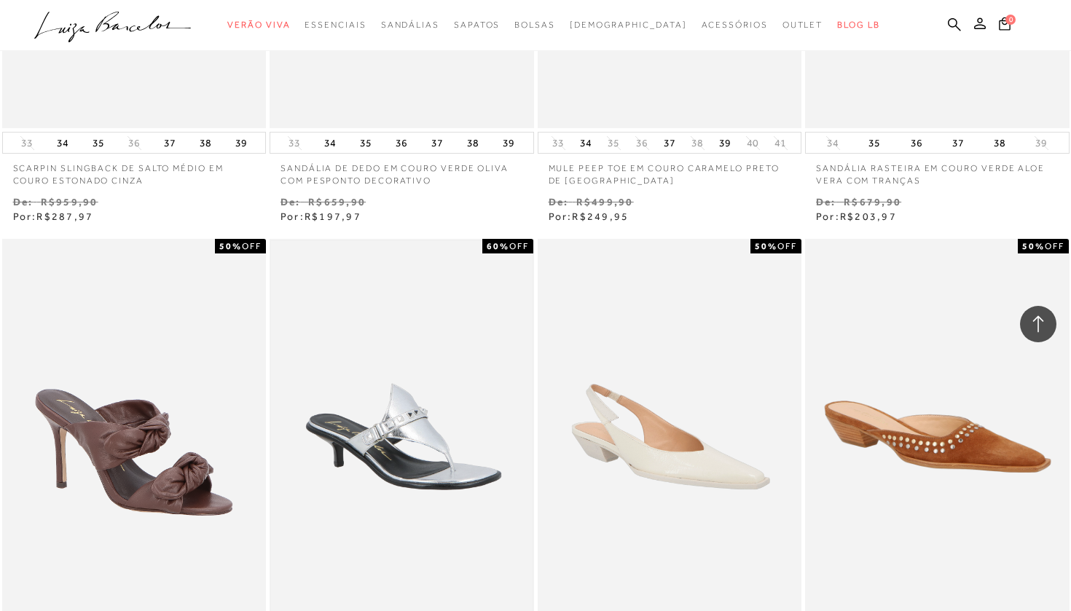
scroll to position [45403, 0]
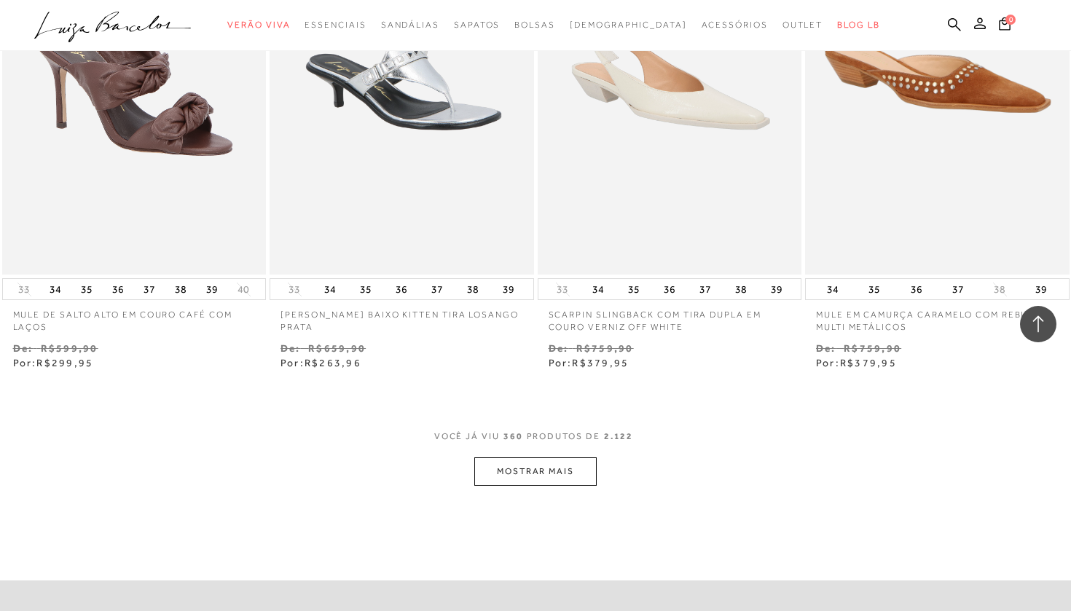
click at [563, 431] on div "VOCê JÁ VIU 360 PRODUTOS DE 2.122" at bounding box center [535, 444] width 203 height 27
click at [563, 458] on button "MOSTRAR MAIS" at bounding box center [535, 472] width 122 height 28
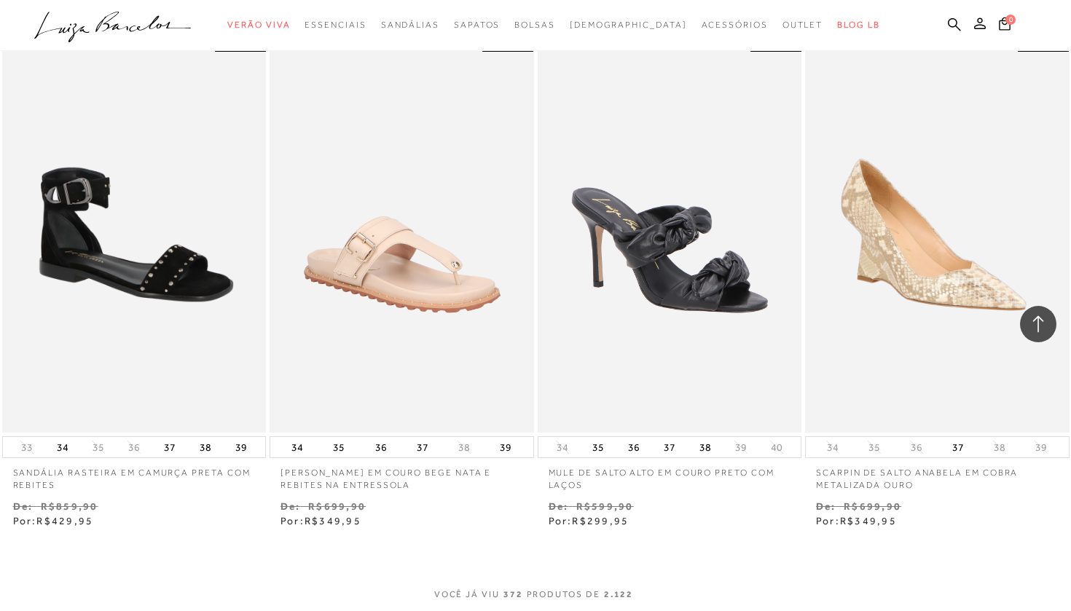
scroll to position [46761, 0]
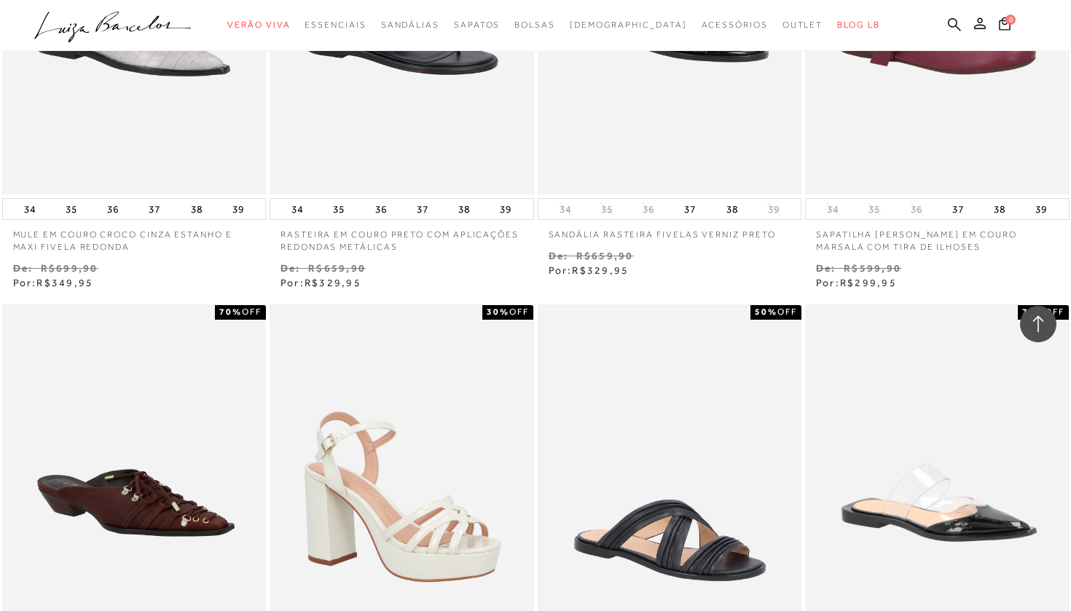
scroll to position [48160, 0]
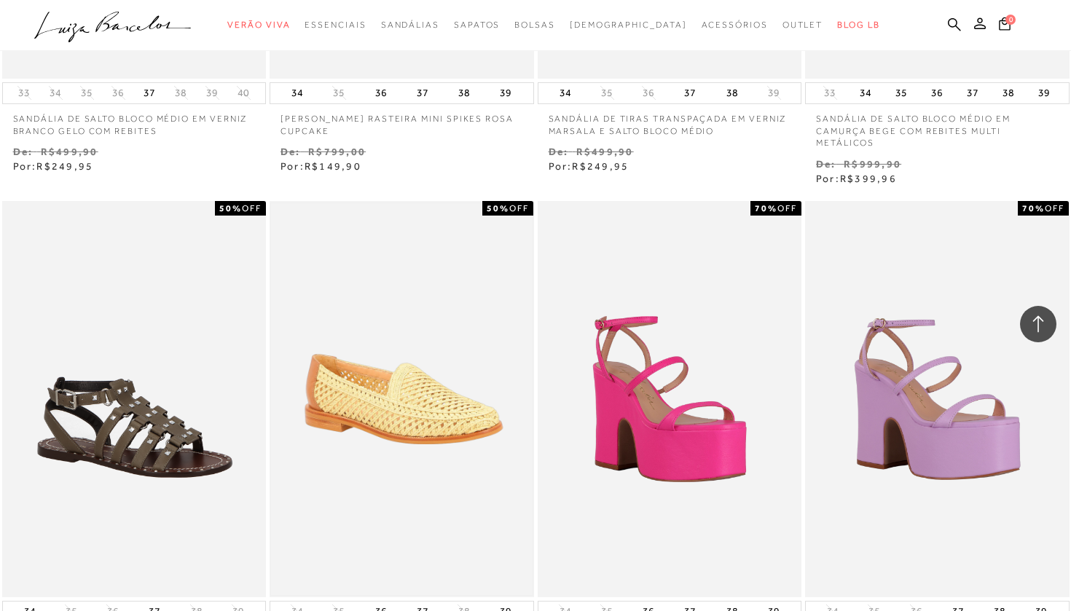
scroll to position [49780, 0]
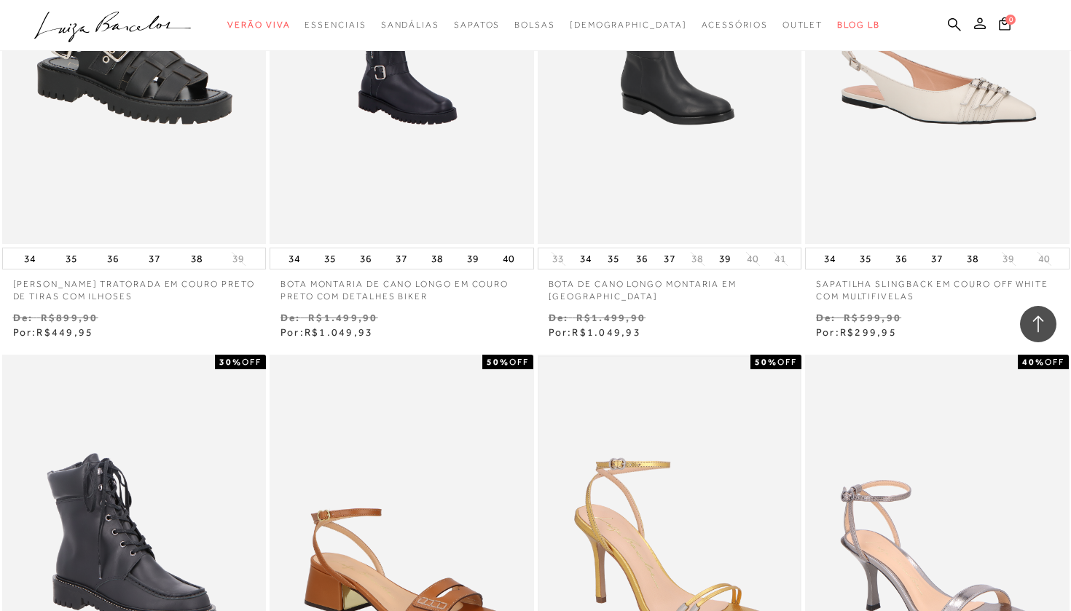
scroll to position [50512, 0]
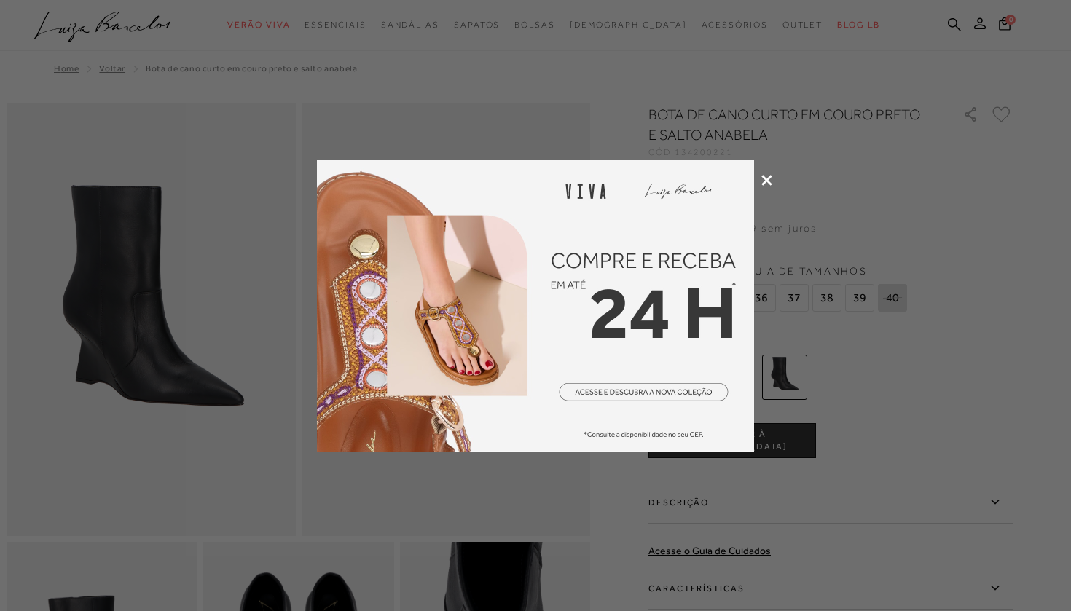
click at [768, 179] on icon at bounding box center [766, 180] width 11 height 11
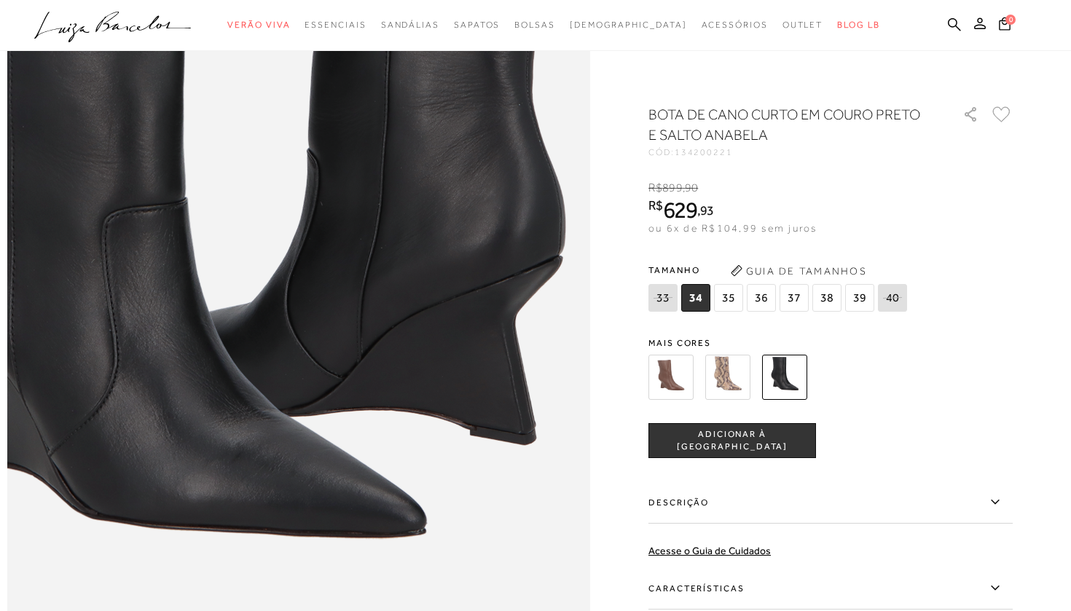
scroll to position [1019, 0]
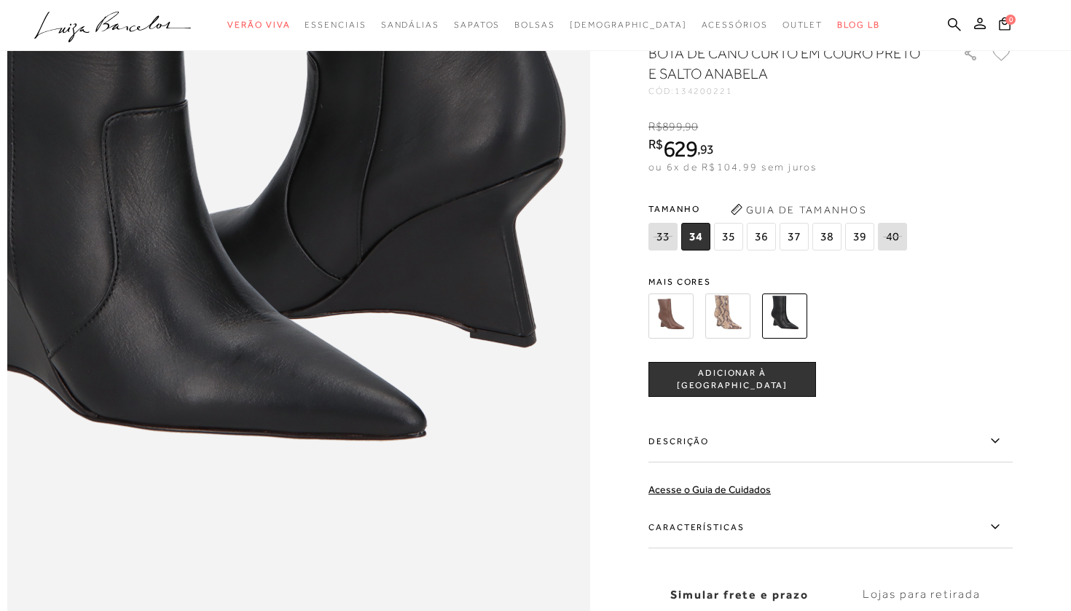
click at [665, 332] on img at bounding box center [670, 316] width 45 height 45
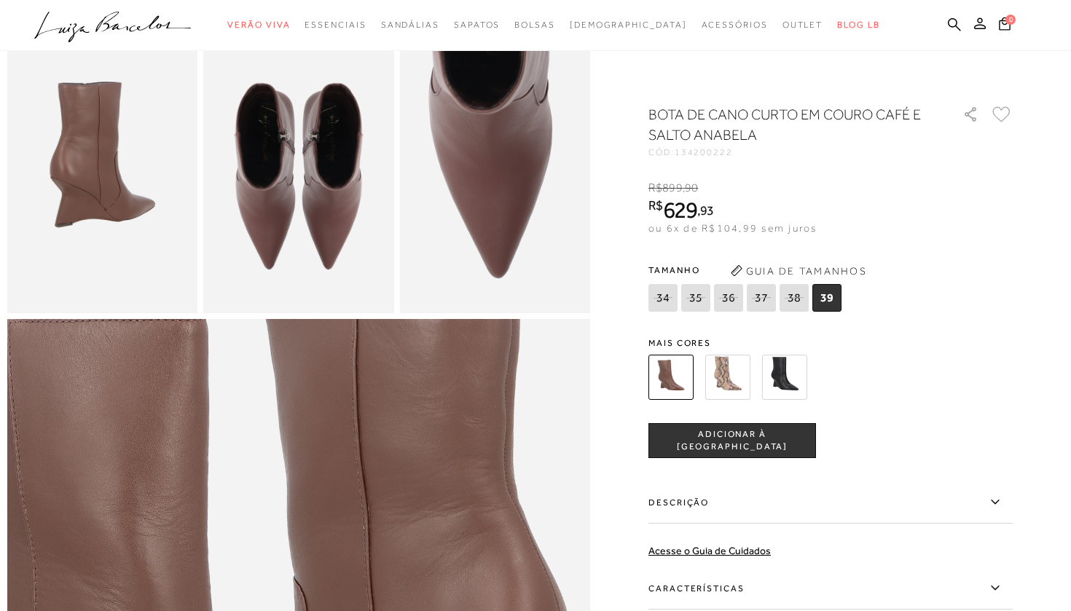
scroll to position [614, 0]
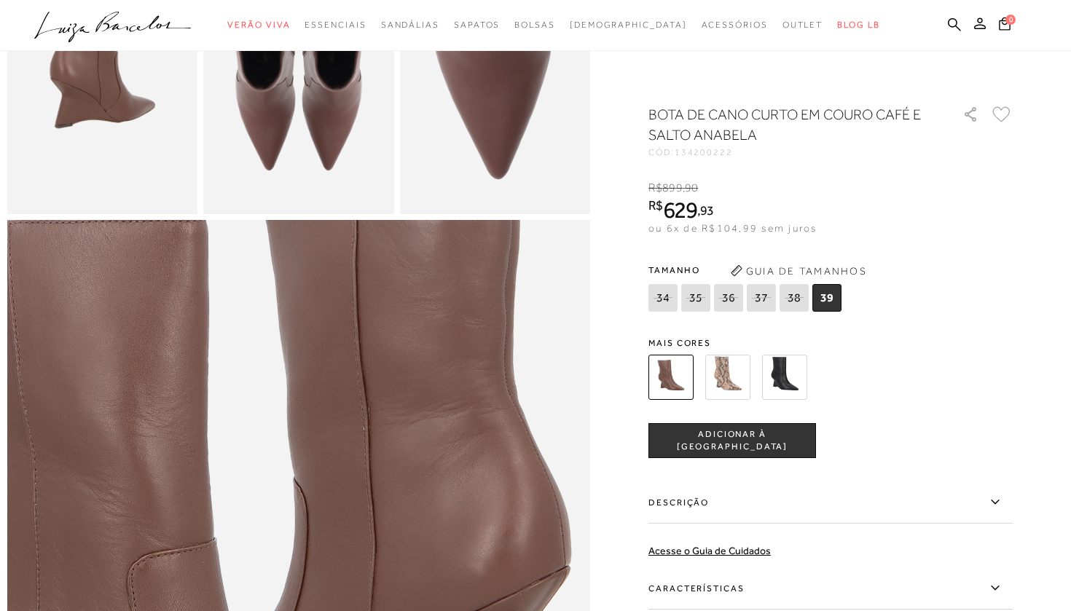
click at [790, 364] on img at bounding box center [784, 377] width 45 height 45
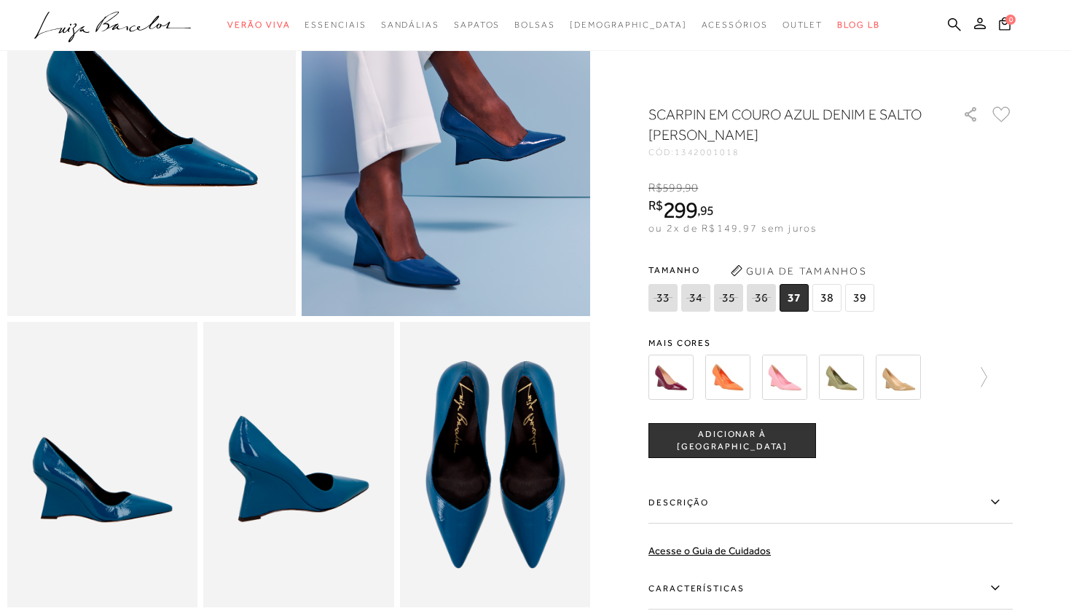
scroll to position [234, 0]
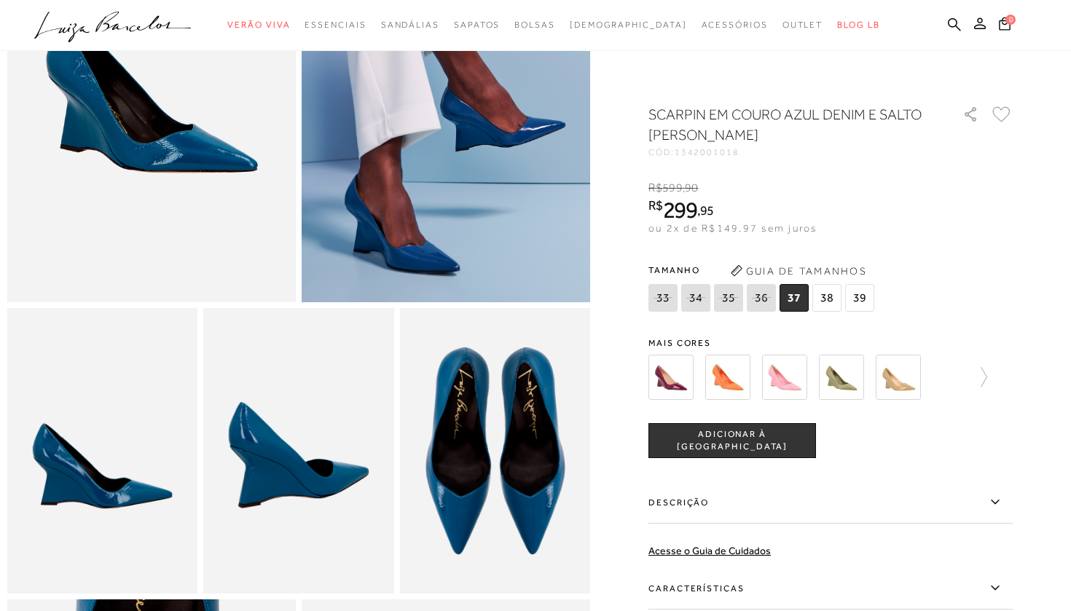
click at [989, 377] on div at bounding box center [830, 377] width 364 height 54
click at [980, 377] on icon at bounding box center [977, 377] width 20 height 20
click at [928, 372] on img at bounding box center [923, 377] width 45 height 45
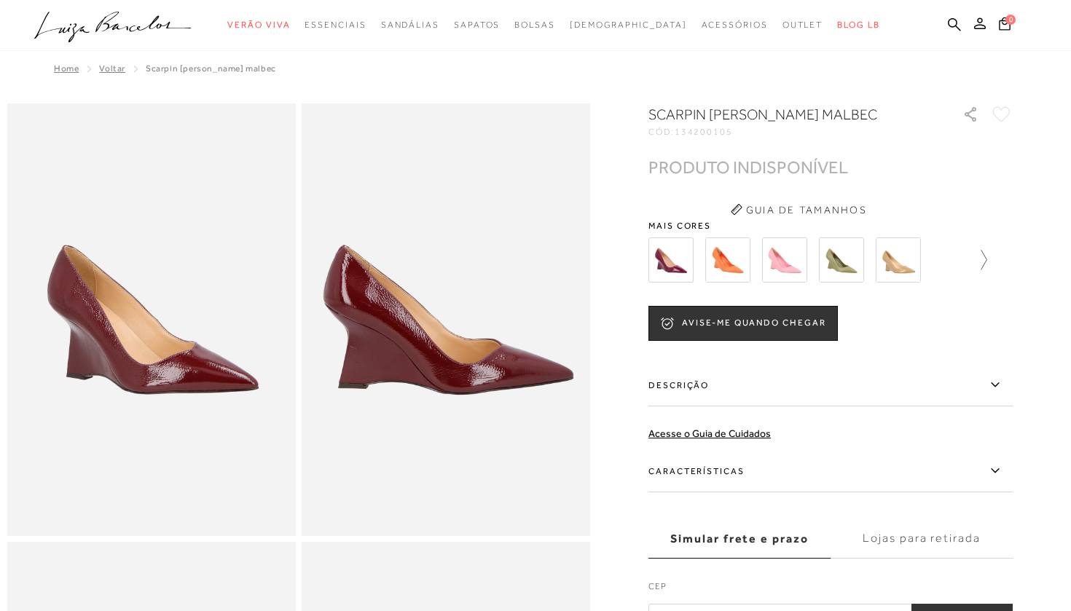
click at [987, 256] on icon at bounding box center [977, 260] width 20 height 20
click at [985, 257] on div at bounding box center [830, 260] width 364 height 54
click at [1013, 258] on icon at bounding box center [1002, 260] width 20 height 20
click at [823, 259] on img at bounding box center [810, 260] width 45 height 45
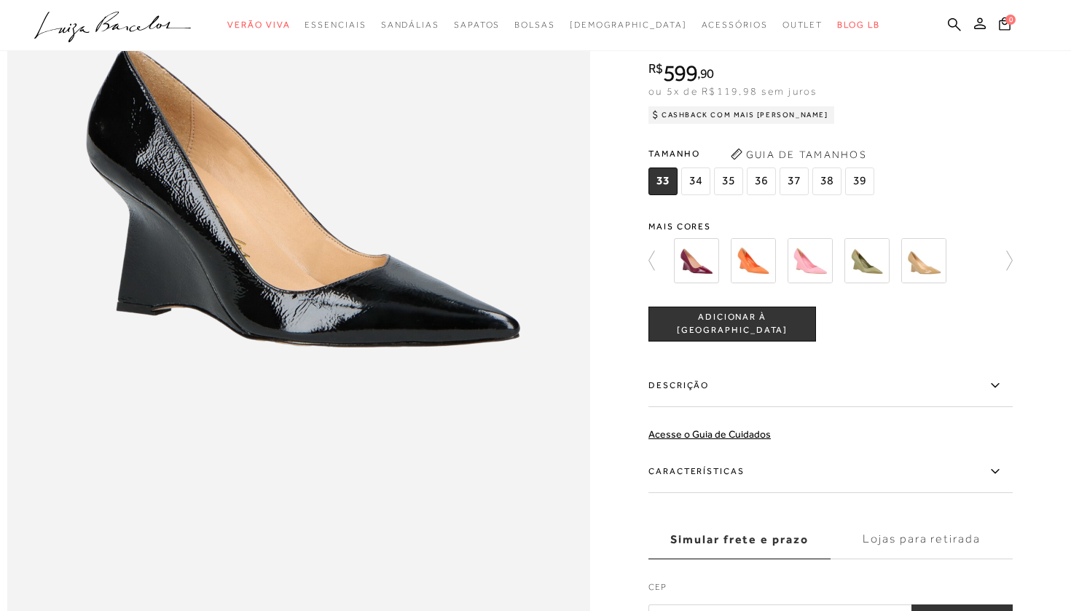
scroll to position [1027, 0]
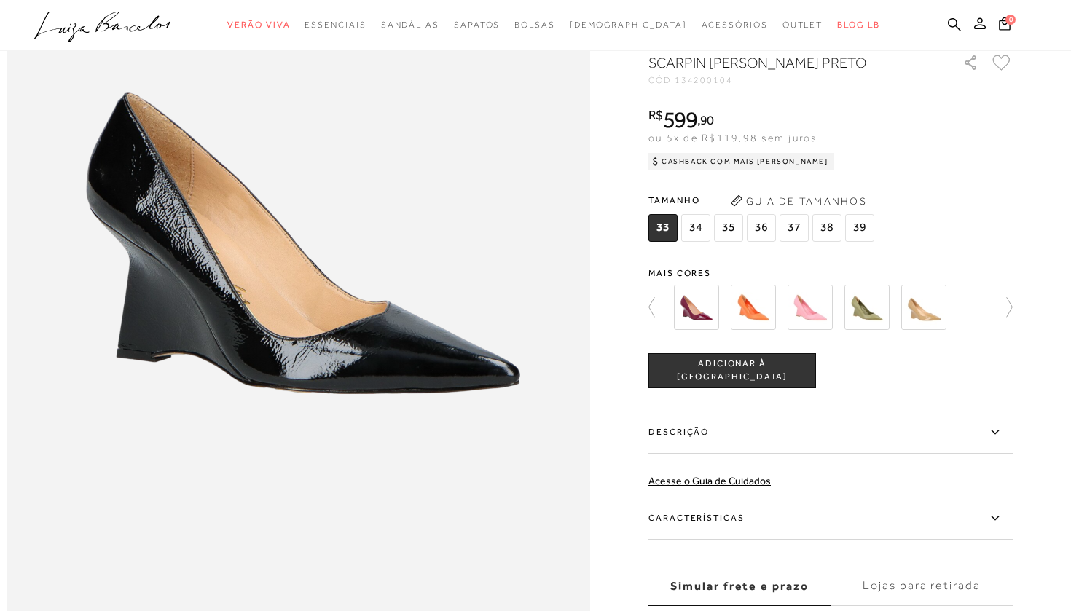
click at [1006, 310] on icon at bounding box center [1002, 307] width 20 height 20
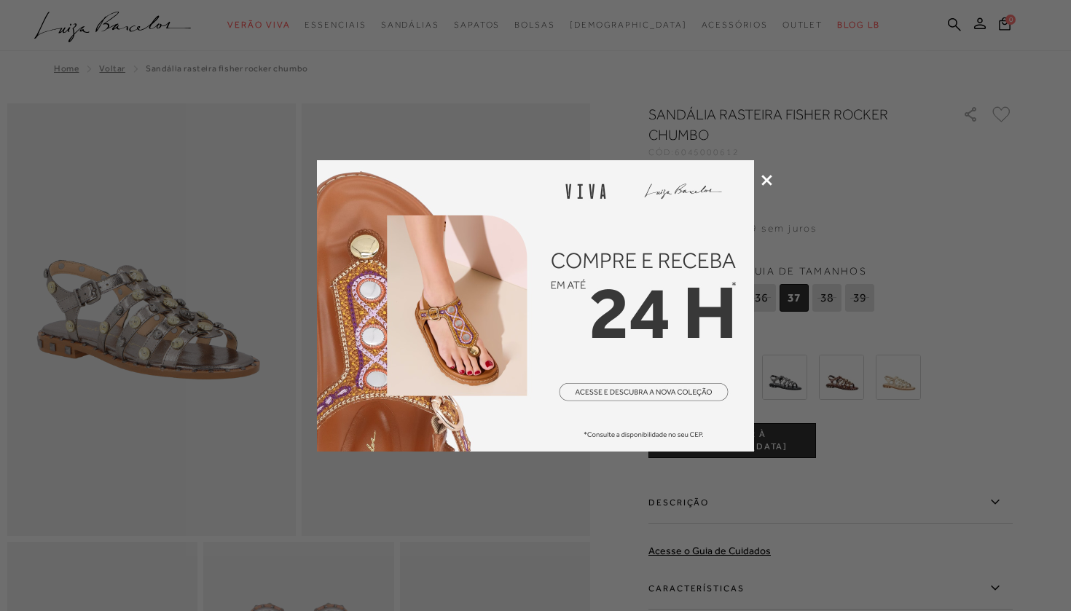
click at [769, 180] on icon at bounding box center [766, 180] width 11 height 11
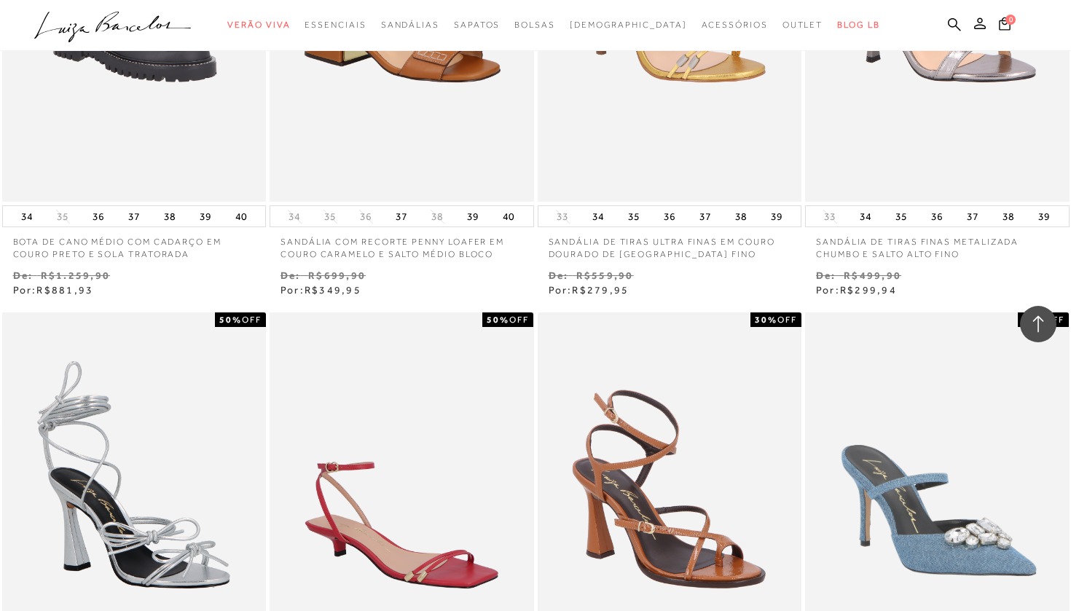
scroll to position [51403, 0]
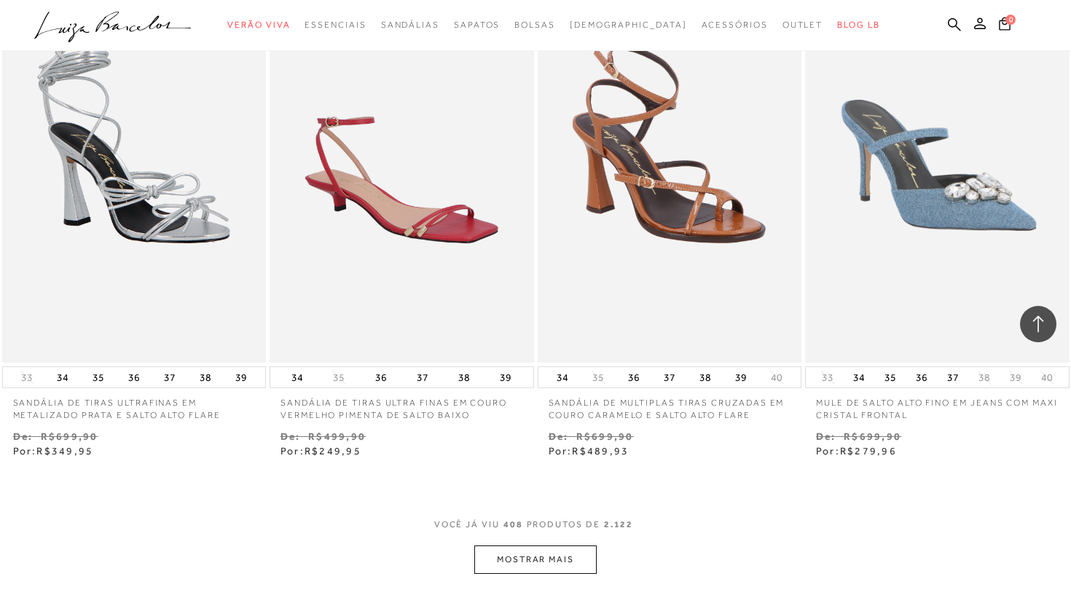
click at [546, 546] on button "MOSTRAR MAIS" at bounding box center [535, 560] width 122 height 28
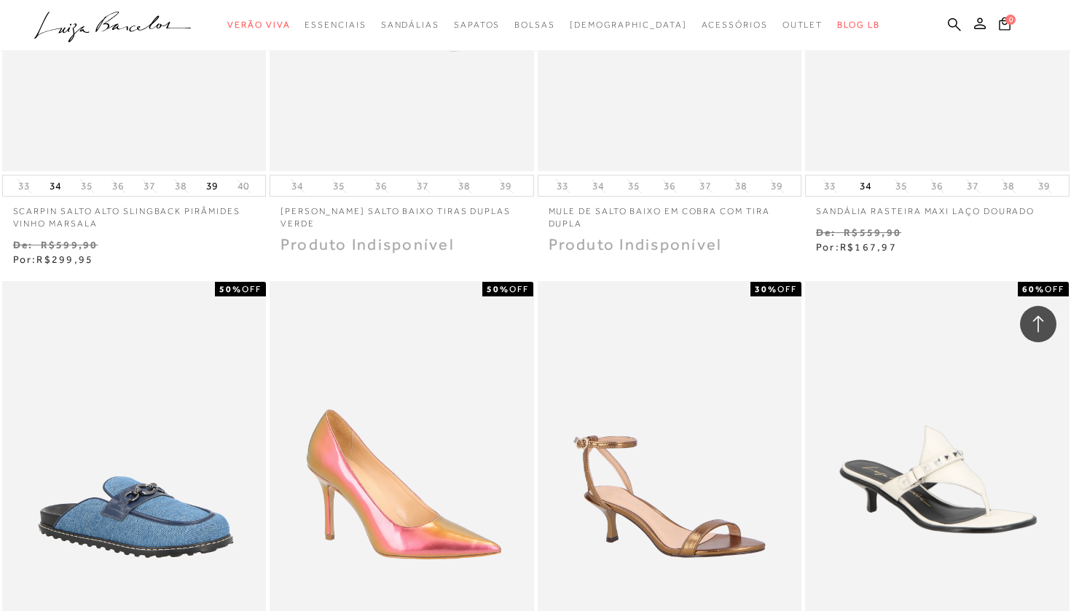
scroll to position [52880, 0]
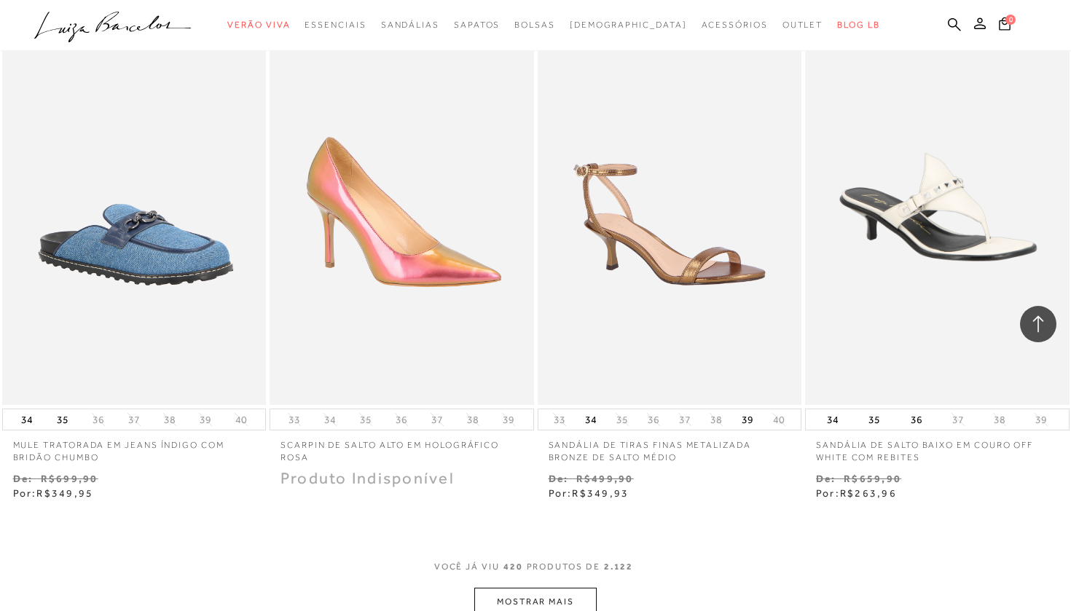
click at [555, 588] on button "MOSTRAR MAIS" at bounding box center [535, 602] width 122 height 28
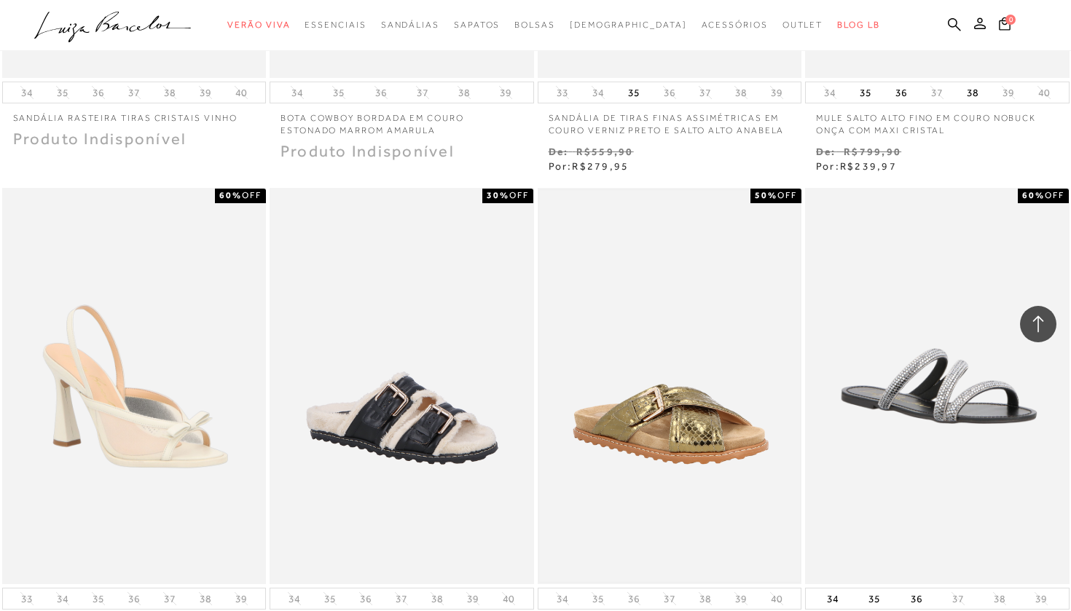
scroll to position [54224, 0]
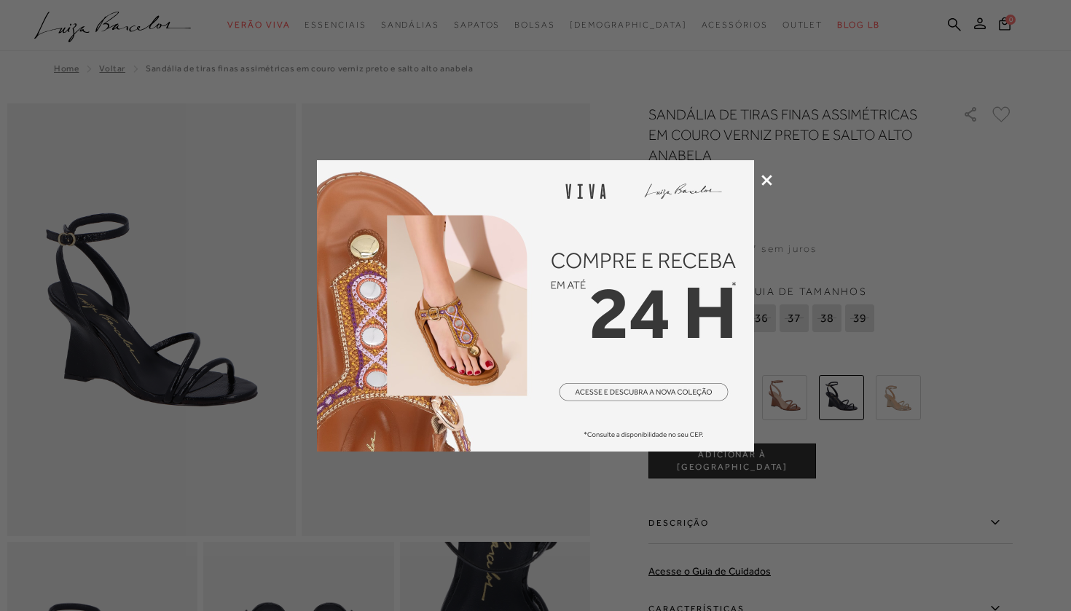
click at [759, 179] on div at bounding box center [535, 305] width 1071 height 611
click at [764, 179] on icon at bounding box center [766, 180] width 11 height 11
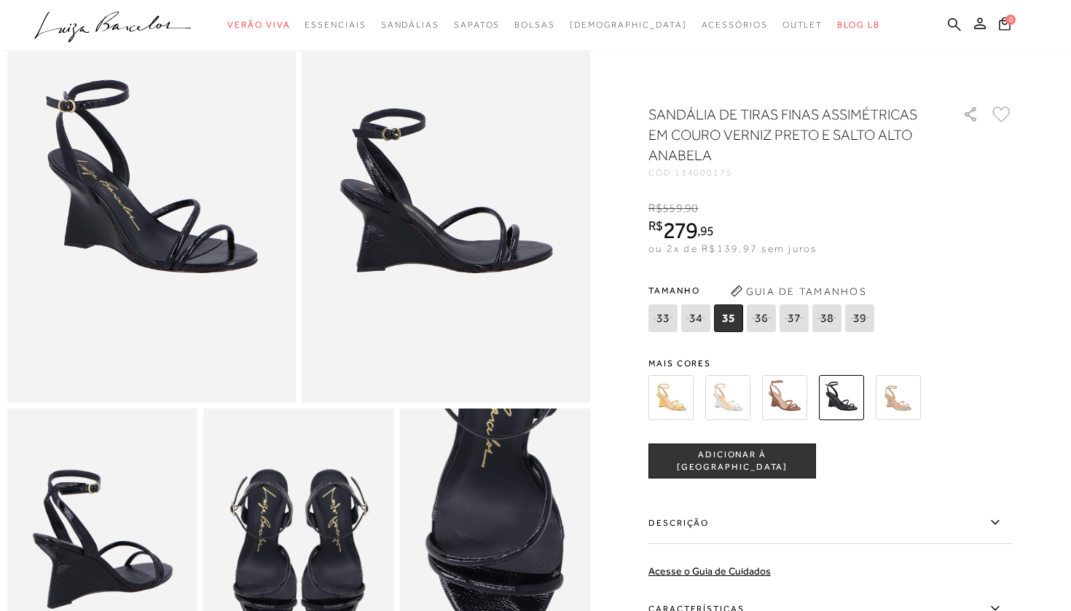
scroll to position [132, 0]
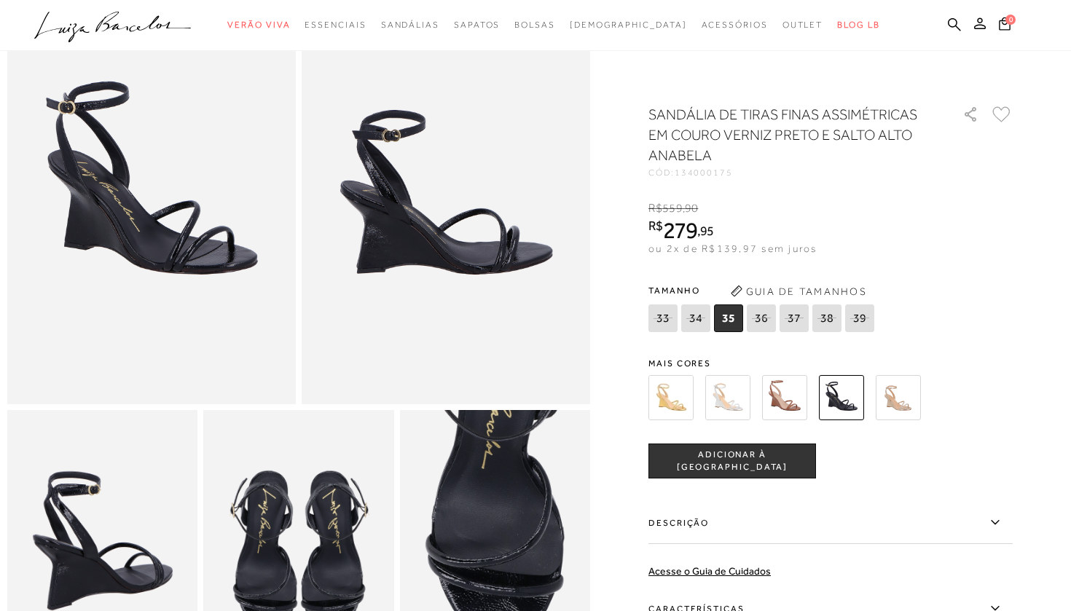
click at [793, 413] on img at bounding box center [784, 397] width 45 height 45
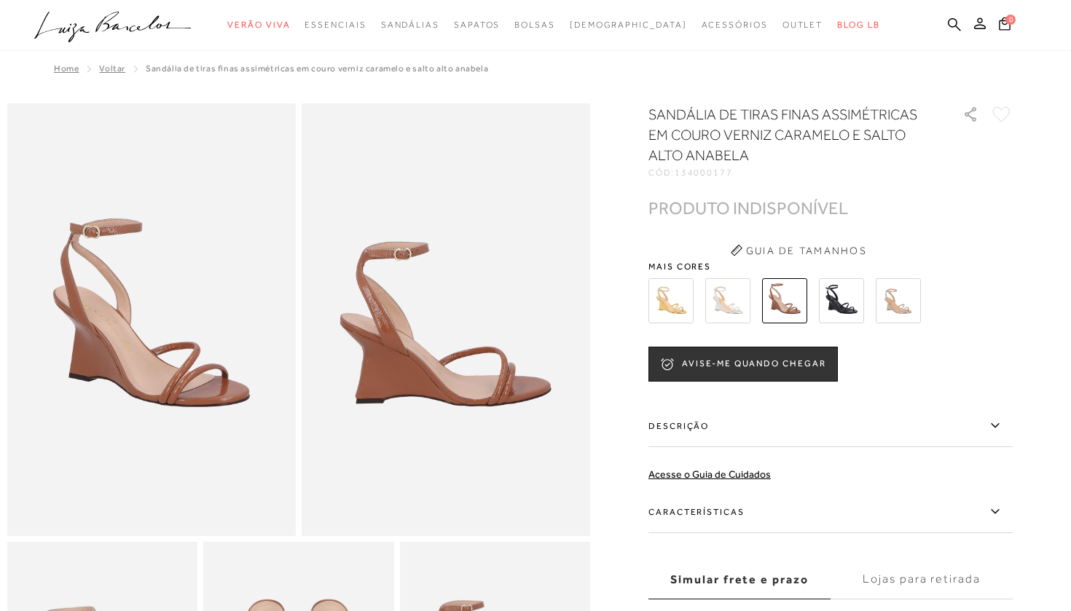
click at [843, 308] on img at bounding box center [841, 300] width 45 height 45
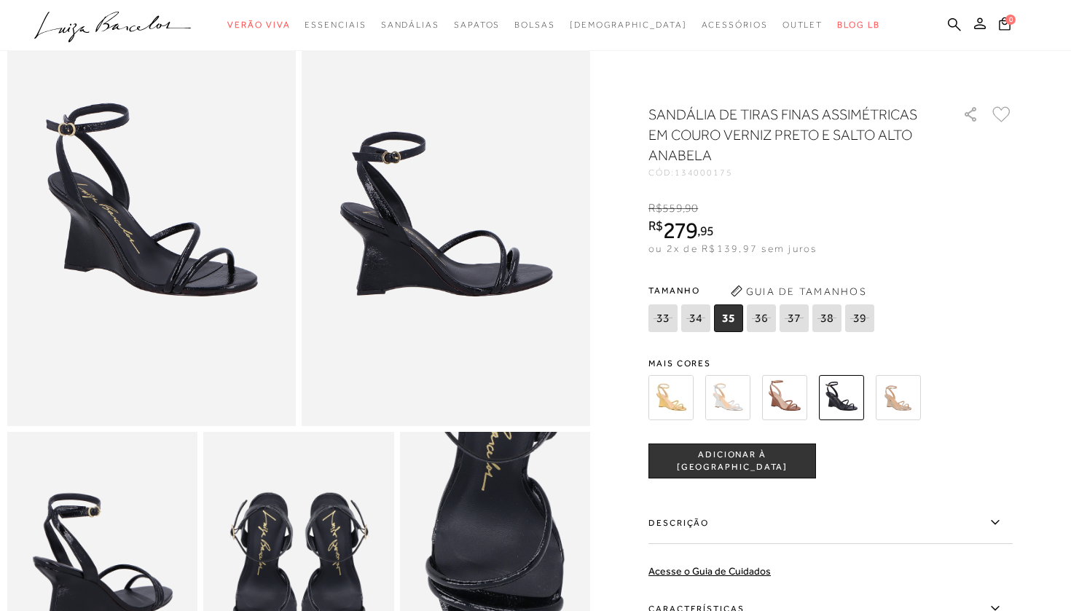
scroll to position [106, 0]
